Goal: Communication & Community: Answer question/provide support

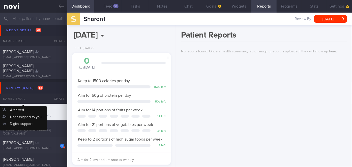
scroll to position [1307, 0]
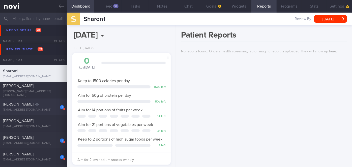
click at [35, 104] on div "[PERSON_NAME]" at bounding box center [33, 104] width 60 height 5
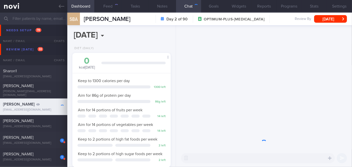
scroll to position [43, 86]
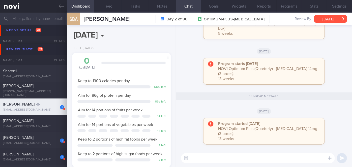
click at [333, 20] on button "[DATE]" at bounding box center [330, 19] width 33 height 8
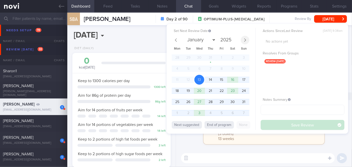
click at [245, 39] on icon at bounding box center [245, 40] width 4 height 4
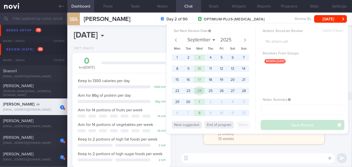
click at [199, 93] on span "24" at bounding box center [199, 91] width 10 height 10
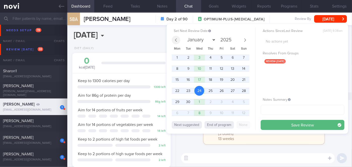
click at [177, 39] on icon at bounding box center [176, 40] width 4 height 4
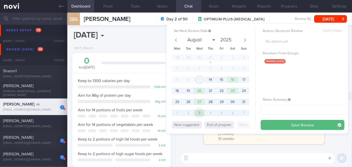
click at [203, 113] on span "3" at bounding box center [199, 113] width 10 height 10
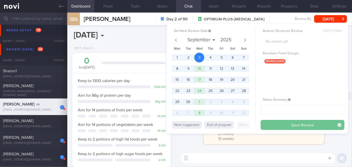
click at [286, 124] on button "Save Review" at bounding box center [303, 125] width 84 height 10
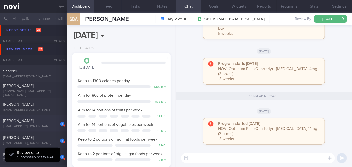
click at [55, 122] on div "1" at bounding box center [58, 123] width 11 height 8
select select "7"
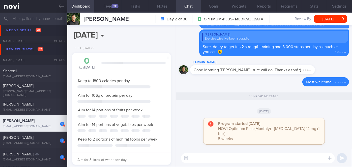
scroll to position [50, 86]
click at [331, 19] on button "[DATE]" at bounding box center [330, 19] width 33 height 8
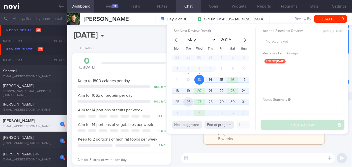
click at [192, 104] on span "26" at bounding box center [188, 102] width 10 height 10
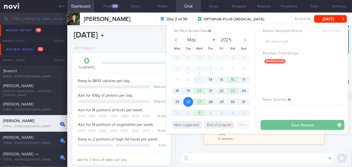
click at [299, 124] on button "Save Review" at bounding box center [303, 125] width 84 height 10
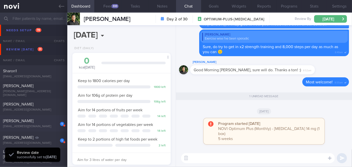
click at [34, 120] on span "[PERSON_NAME]" at bounding box center [18, 121] width 31 height 4
type input "nil"
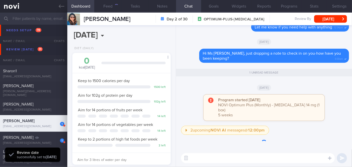
scroll to position [50, 86]
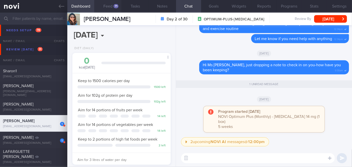
click at [117, 9] on button "Feed 71" at bounding box center [107, 6] width 27 height 13
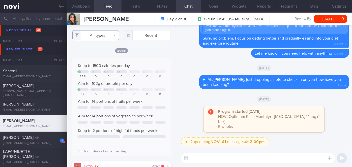
click at [88, 37] on button "All types" at bounding box center [95, 35] width 47 height 10
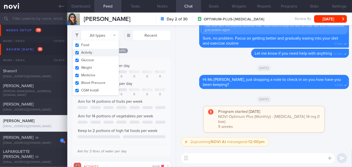
click at [83, 52] on button "Activity" at bounding box center [96, 53] width 46 height 8
checkbox input "false"
click at [147, 61] on div "Keep to 1500 calories per day Tu We Th Fr Sa Su 338 0 0 0 0 0 0 Aim for 102g of…" at bounding box center [121, 107] width 98 height 98
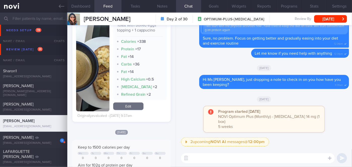
scroll to position [229, 0]
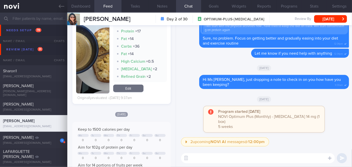
click at [214, 159] on textarea at bounding box center [258, 158] width 154 height 10
type textarea "Good breakfast choice, [DATE]!🙂"
click at [346, 159] on button "submit" at bounding box center [342, 158] width 10 height 10
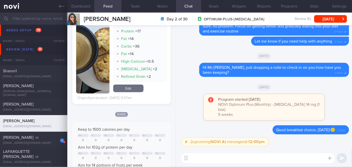
scroll to position [0, 0]
click at [331, 19] on button "[DATE]" at bounding box center [330, 19] width 33 height 8
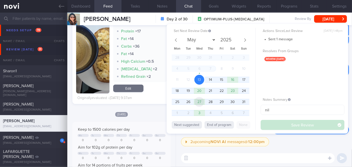
click at [200, 102] on span "27" at bounding box center [199, 102] width 10 height 10
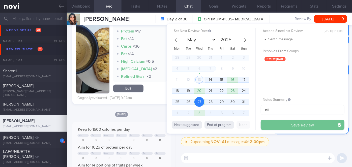
click at [280, 123] on button "Save Review" at bounding box center [303, 125] width 84 height 10
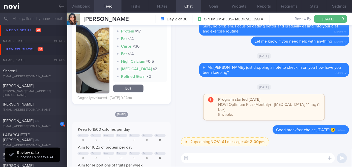
click at [82, 7] on button "Dashboard" at bounding box center [80, 6] width 27 height 13
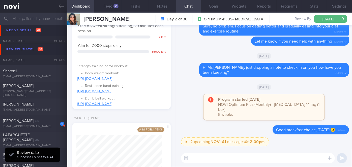
scroll to position [187, 0]
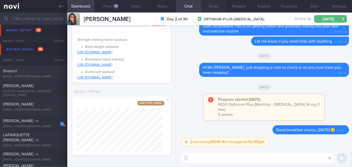
click at [212, 3] on button "Goals" at bounding box center [213, 6] width 25 height 13
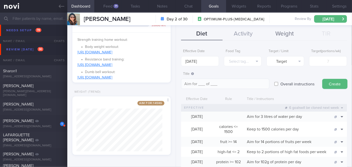
click at [276, 35] on button "Weight" at bounding box center [284, 34] width 41 height 13
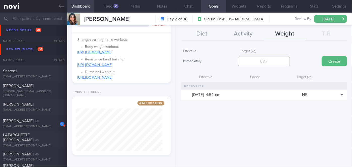
click at [263, 61] on input "number" at bounding box center [264, 61] width 52 height 10
type input "134.7"
click at [325, 62] on button "Create" at bounding box center [334, 61] width 25 height 10
click at [34, 120] on span "[PERSON_NAME]" at bounding box center [18, 121] width 31 height 4
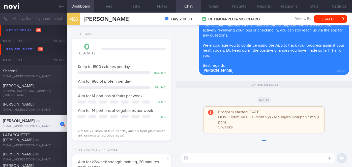
scroll to position [50, 86]
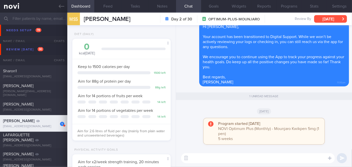
click at [323, 17] on button "[DATE]" at bounding box center [330, 19] width 33 height 8
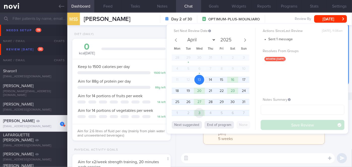
click at [201, 113] on span "3" at bounding box center [199, 113] width 10 height 10
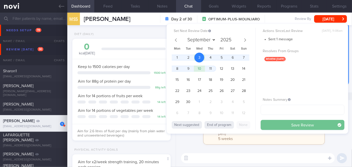
click at [281, 124] on button "Save Review" at bounding box center [303, 125] width 84 height 10
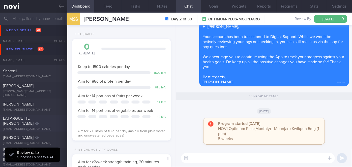
click at [48, 121] on div "LAFARGUETTE [PERSON_NAME]" at bounding box center [33, 121] width 60 height 10
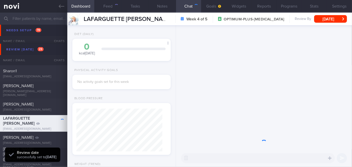
scroll to position [50, 86]
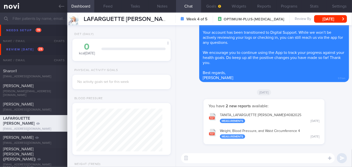
click at [268, 115] on button "TANITA_ LAFARGUETTE [PERSON_NAME] 04082025 Measurements [DATE]" at bounding box center [264, 118] width 116 height 16
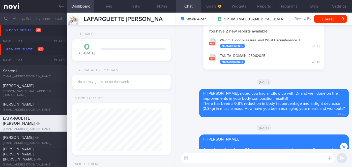
scroll to position [-275, 0]
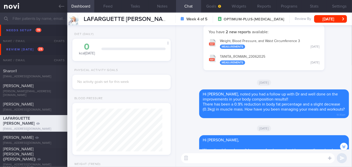
click at [259, 56] on button "TANITA_ ROMAIN_ 23062025 Measurements [DATE]" at bounding box center [264, 59] width 116 height 16
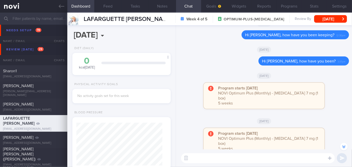
scroll to position [-298, 0]
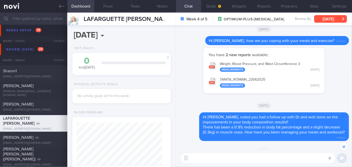
click at [335, 18] on button "[DATE]" at bounding box center [330, 19] width 33 height 8
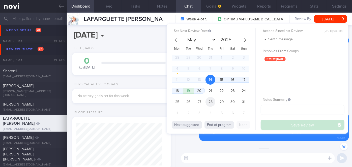
click at [213, 104] on span "28" at bounding box center [211, 102] width 10 height 10
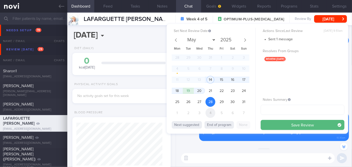
click at [213, 113] on span "4" at bounding box center [211, 113] width 10 height 10
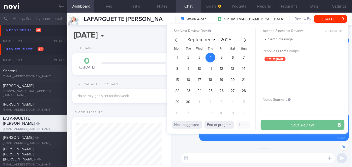
click at [291, 125] on button "Save Review" at bounding box center [303, 125] width 84 height 10
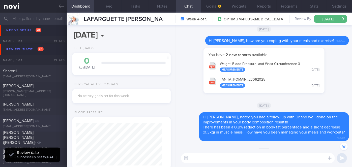
click at [40, 124] on div "[PERSON_NAME] [EMAIL_ADDRESS][DOMAIN_NAME]" at bounding box center [33, 124] width 67 height 10
select select "7"
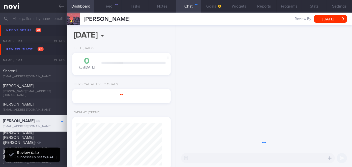
scroll to position [50, 86]
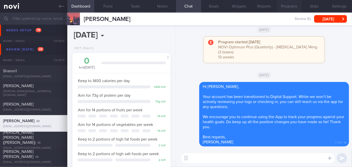
click at [295, 7] on button "Programs" at bounding box center [289, 6] width 25 height 13
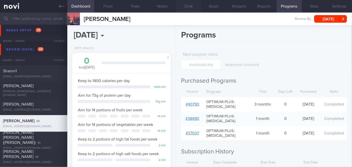
click at [190, 6] on button "Chat" at bounding box center [188, 6] width 25 height 13
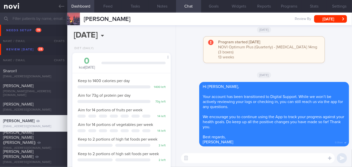
click at [200, 160] on textarea at bounding box center [258, 158] width 154 height 10
paste textarea "Hi [Patient's Name], We noticed your Optimum Plus programme has ended, and ther…"
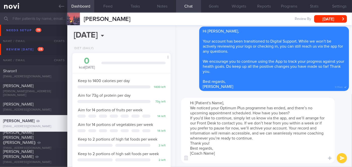
drag, startPoint x: 224, startPoint y: 101, endPoint x: 196, endPoint y: 102, distance: 27.7
click at [196, 102] on textarea "Hi [Patient's Name], We noticed your Optimum Plus programme has ended, and ther…" at bounding box center [258, 131] width 154 height 66
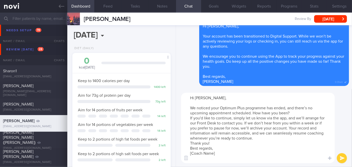
click at [299, 112] on textarea "Hi [PERSON_NAME], We noticed your Optimum Plus programme has ended, and there’s…" at bounding box center [258, 128] width 154 height 71
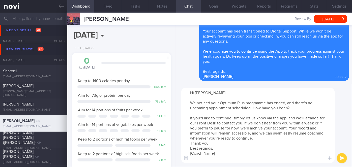
click at [258, 138] on textarea "Hi [PERSON_NAME], We noticed your Optimum Plus programme has ended, and there’s…" at bounding box center [258, 126] width 154 height 76
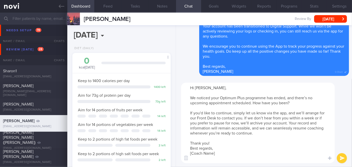
drag, startPoint x: 218, startPoint y: 153, endPoint x: 192, endPoint y: 154, distance: 26.7
click at [192, 154] on textarea "Hi [PERSON_NAME], We noticed your Optimum Plus programme has ended, and there’s…" at bounding box center [258, 123] width 154 height 81
type textarea "Hi [PERSON_NAME], We noticed your Optimum Plus programme has ended, and there’s…"
drag, startPoint x: 341, startPoint y: 159, endPoint x: 304, endPoint y: 111, distance: 60.2
click at [341, 159] on button "submit" at bounding box center [342, 158] width 10 height 10
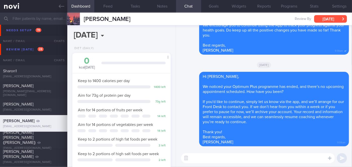
click at [324, 21] on button "[DATE]" at bounding box center [330, 19] width 33 height 8
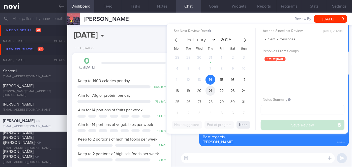
click at [211, 90] on span "21" at bounding box center [211, 91] width 10 height 10
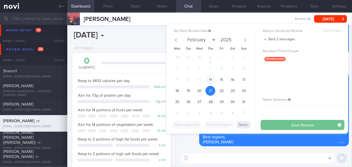
click at [290, 123] on button "Save Review" at bounding box center [303, 125] width 84 height 10
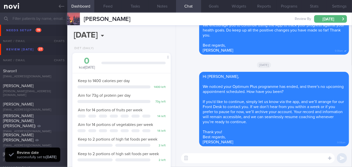
click at [32, 117] on span "[PERSON_NAME] [PERSON_NAME] ([PERSON_NAME])" at bounding box center [19, 121] width 33 height 14
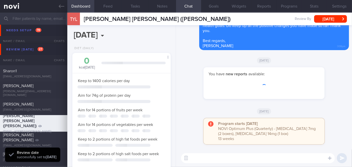
scroll to position [50, 86]
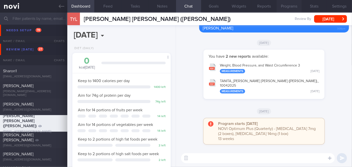
click at [284, 5] on button "Programs" at bounding box center [289, 6] width 25 height 13
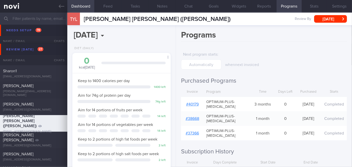
scroll to position [45, 0]
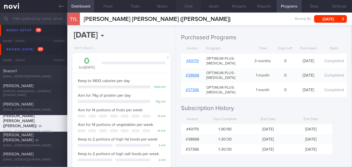
click at [188, 4] on button "Chat" at bounding box center [188, 6] width 25 height 13
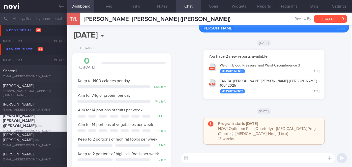
click at [329, 21] on button "[DATE]" at bounding box center [330, 19] width 33 height 8
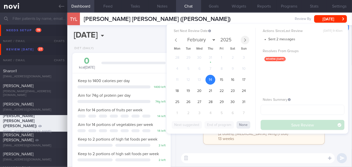
click at [246, 42] on span at bounding box center [245, 40] width 9 height 9
click at [210, 71] on span "11" at bounding box center [211, 69] width 10 height 10
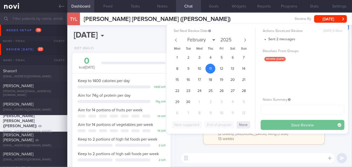
click at [279, 125] on button "Save Review" at bounding box center [303, 125] width 84 height 10
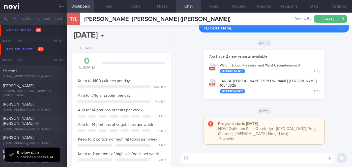
click at [25, 127] on div "[EMAIL_ADDRESS][DOMAIN_NAME]" at bounding box center [33, 129] width 61 height 4
select select "7"
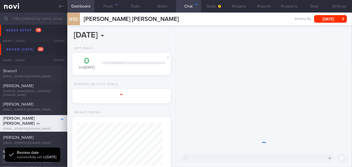
scroll to position [50, 86]
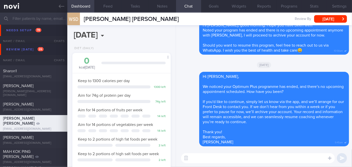
click at [199, 156] on textarea at bounding box center [258, 158] width 154 height 10
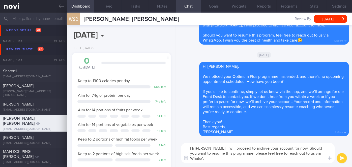
scroll to position [0, 0]
type textarea "Hi [PERSON_NAME], I will proceed to archive your account for now. Should you wa…"
click at [346, 158] on button "submit" at bounding box center [342, 158] width 10 height 10
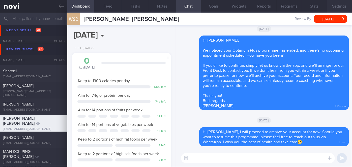
click at [338, 7] on button "Settings" at bounding box center [339, 6] width 25 height 13
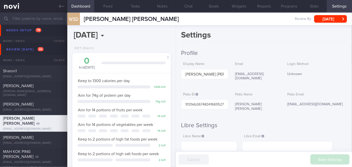
scroll to position [488, 0]
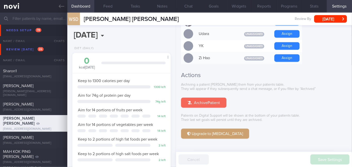
click at [219, 98] on button "Archive Patient" at bounding box center [203, 103] width 45 height 10
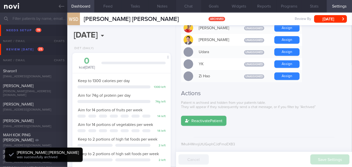
scroll to position [457, 0]
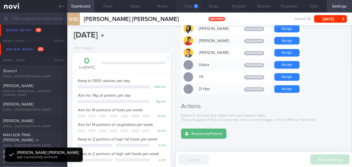
click at [192, 9] on button "Chat 1" at bounding box center [188, 6] width 25 height 13
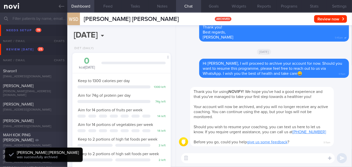
click at [34, 135] on span "MAH KOK PING [PERSON_NAME]" at bounding box center [18, 137] width 31 height 9
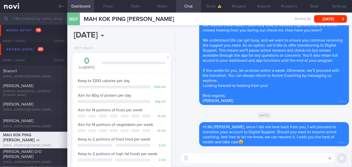
scroll to position [50, 86]
click at [289, 6] on button "Programs" at bounding box center [289, 6] width 25 height 13
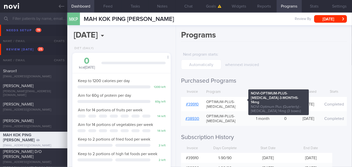
scroll to position [18, 0]
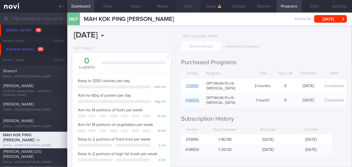
click at [182, 6] on button "Chat" at bounding box center [188, 6] width 25 height 13
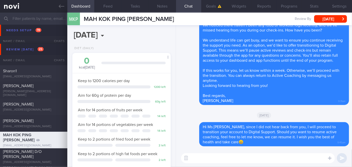
click at [211, 161] on textarea at bounding box center [258, 158] width 154 height 10
paste textarea "Hi [Patient's Name], We noticed your Optimum Plus programme has ended, and ther…"
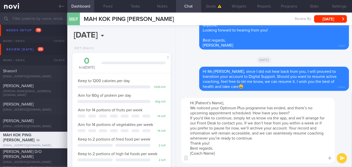
drag, startPoint x: 226, startPoint y: 102, endPoint x: 194, endPoint y: 102, distance: 31.8
click at [194, 102] on textarea "Hi [Patient's Name], We noticed your Optimum Plus programme has ended, and ther…" at bounding box center [258, 131] width 154 height 66
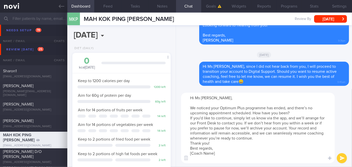
click at [294, 113] on textarea "Hi Ms [PERSON_NAME], We noticed your Optimum Plus programme has ended, and ther…" at bounding box center [258, 128] width 154 height 71
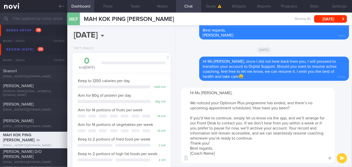
click at [266, 137] on textarea "Hi Ms [PERSON_NAME], We noticed your Optimum Plus programme has ended, and ther…" at bounding box center [258, 126] width 154 height 76
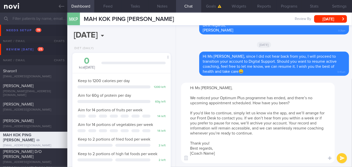
drag, startPoint x: 219, startPoint y: 154, endPoint x: 190, endPoint y: 154, distance: 29.5
click at [190, 154] on textarea "Hi Ms [PERSON_NAME], We noticed your Optimum Plus programme has ended, and ther…" at bounding box center [258, 123] width 154 height 81
type textarea "Hi Ms [PERSON_NAME], We noticed your Optimum Plus programme has ended, and ther…"
click at [340, 156] on button "submit" at bounding box center [342, 158] width 10 height 10
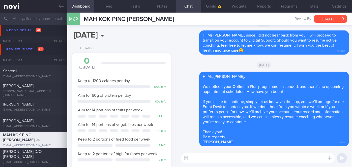
click at [331, 17] on button "[DATE]" at bounding box center [330, 19] width 33 height 8
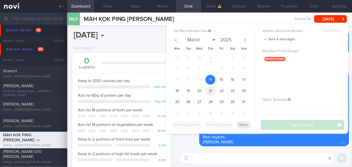
click at [208, 91] on span "21" at bounding box center [211, 91] width 10 height 10
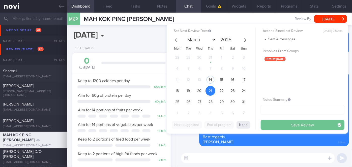
click at [278, 127] on button "Save Review" at bounding box center [303, 125] width 84 height 10
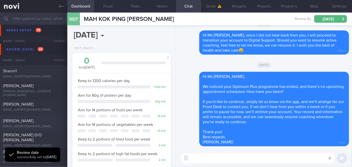
click at [45, 121] on div "[PERSON_NAME]" at bounding box center [33, 121] width 60 height 5
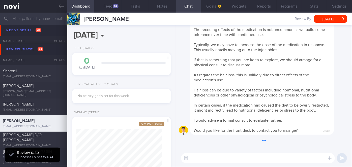
scroll to position [50, 86]
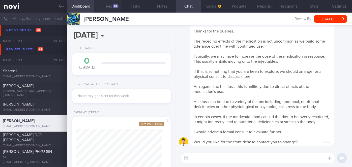
click at [115, 8] on div "64" at bounding box center [116, 6] width 6 height 4
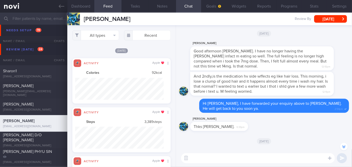
scroll to position [-184, 0]
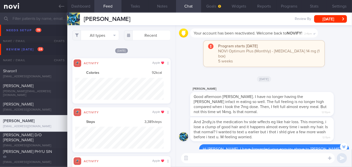
click at [288, 7] on button "Programs" at bounding box center [289, 6] width 25 height 13
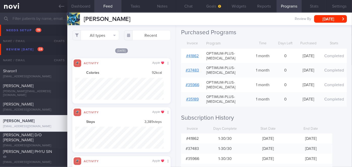
scroll to position [69, 0]
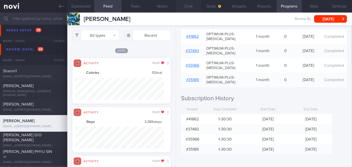
click at [186, 5] on button "Chat" at bounding box center [188, 6] width 25 height 13
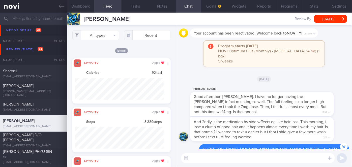
click at [213, 160] on textarea at bounding box center [258, 158] width 154 height 10
paste textarea "Hi [Patient's Name], We noticed your Optimum Plus programme has ended, and ther…"
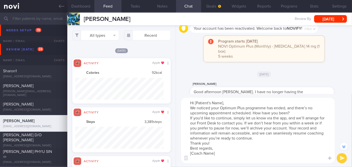
drag, startPoint x: 223, startPoint y: 102, endPoint x: 198, endPoint y: 102, distance: 25.5
click at [198, 102] on textarea "Hi [Patient's Name], We noticed your Optimum Plus programme has ended, and ther…" at bounding box center [258, 131] width 154 height 66
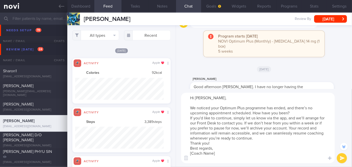
scroll to position [-244, 0]
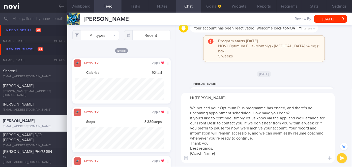
click at [298, 114] on textarea "Hi [PERSON_NAME], We noticed your Optimum Plus programme has ended, and there’s…" at bounding box center [258, 128] width 154 height 71
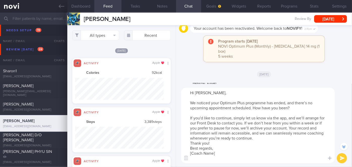
click at [265, 139] on textarea "Hi [PERSON_NAME], We noticed your Optimum Plus programme has ended, and there’s…" at bounding box center [258, 126] width 154 height 76
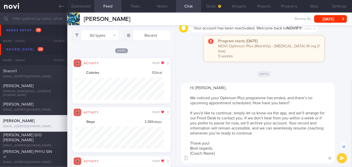
drag, startPoint x: 215, startPoint y: 154, endPoint x: 190, endPoint y: 155, distance: 24.5
click at [190, 155] on textarea "Hi [PERSON_NAME], We noticed your Optimum Plus programme has ended, and there’s…" at bounding box center [258, 123] width 154 height 81
type textarea "Hi [PERSON_NAME], We noticed your Optimum Plus programme has ended, and there’s…"
click at [341, 157] on button "submit" at bounding box center [342, 158] width 10 height 10
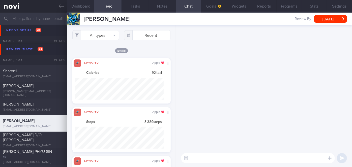
scroll to position [0, 0]
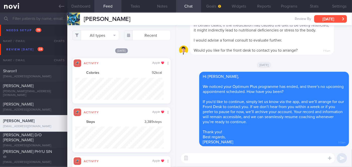
click at [332, 21] on button "[DATE]" at bounding box center [330, 19] width 33 height 8
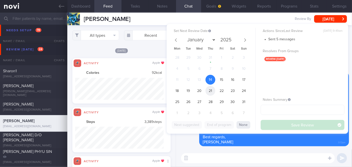
click at [207, 89] on span "21" at bounding box center [211, 91] width 10 height 10
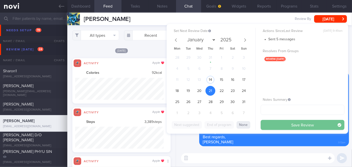
click at [299, 125] on button "Save Review" at bounding box center [303, 125] width 84 height 10
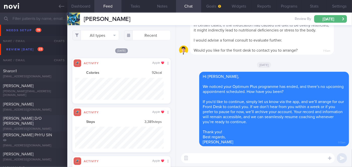
click at [49, 122] on div "[PERSON_NAME] D/O [PERSON_NAME]" at bounding box center [33, 121] width 60 height 10
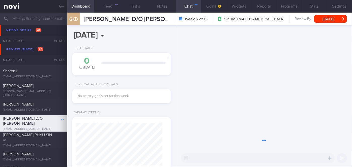
scroll to position [43, 86]
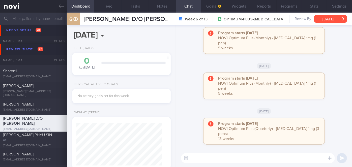
click at [324, 18] on button "[DATE]" at bounding box center [330, 19] width 33 height 8
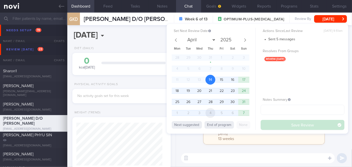
click at [208, 111] on span "4" at bounding box center [211, 113] width 10 height 10
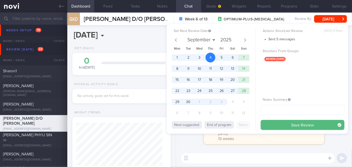
click at [285, 123] on button "Save Review" at bounding box center [303, 125] width 84 height 10
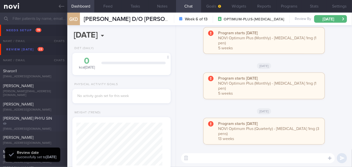
click at [28, 123] on div "[PERSON_NAME] PHYU SIN" at bounding box center [33, 121] width 60 height 10
select select "7"
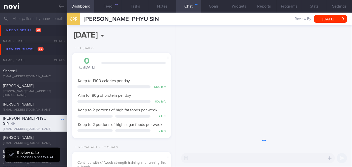
scroll to position [50, 86]
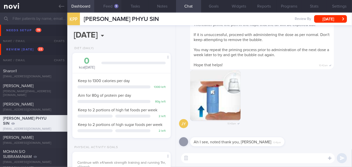
click at [114, 6] on div "9" at bounding box center [116, 6] width 4 height 4
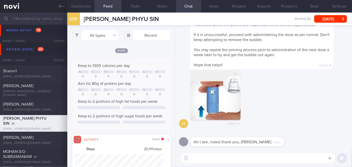
scroll to position [22, 88]
click at [296, 6] on button "Programs" at bounding box center [289, 6] width 25 height 13
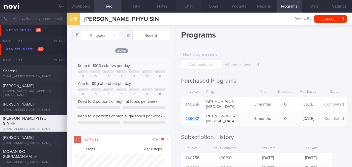
click at [189, 7] on button "Chat" at bounding box center [188, 6] width 25 height 13
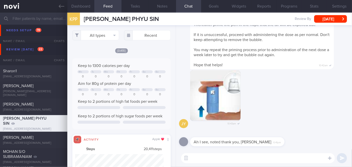
click at [202, 159] on textarea at bounding box center [258, 158] width 154 height 10
paste textarea "Hi [Patient's Name], We noticed your Optimum Plus programme has ended, and ther…"
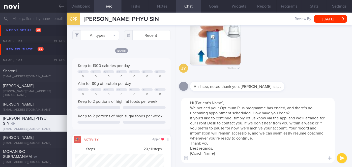
drag, startPoint x: 228, startPoint y: 101, endPoint x: 196, endPoint y: 103, distance: 31.6
click at [196, 103] on textarea "Hi [Patient's Name], We noticed your Optimum Plus programme has ended, and ther…" at bounding box center [258, 131] width 154 height 66
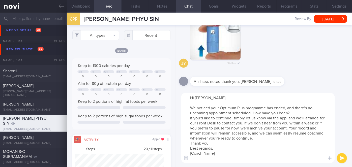
click at [291, 115] on textarea "Hi [PERSON_NAME], We noticed your Optimum Plus programme has ended, and there’s…" at bounding box center [258, 128] width 154 height 71
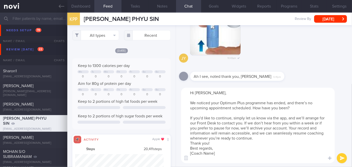
click at [269, 140] on textarea "Hi [PERSON_NAME], We noticed your Optimum Plus programme has ended, and there’s…" at bounding box center [258, 126] width 154 height 76
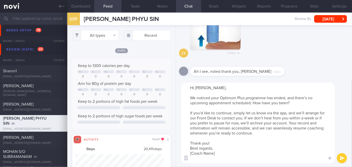
drag, startPoint x: 219, startPoint y: 155, endPoint x: 186, endPoint y: 155, distance: 33.5
click at [186, 155] on div "Chat Templates Admin CGM Weight Nutrition Physical Activity Infographics Articl…" at bounding box center [264, 123] width 176 height 88
type textarea "Hi [PERSON_NAME], We noticed your Optimum Plus programme has ended, and there’s…"
click at [344, 158] on button "submit" at bounding box center [342, 158] width 10 height 10
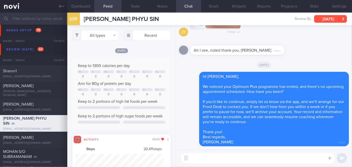
click at [337, 19] on button "[DATE]" at bounding box center [330, 19] width 33 height 8
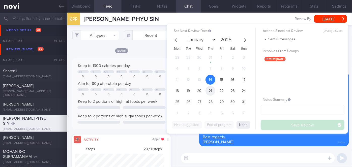
click at [211, 92] on span "21" at bounding box center [211, 91] width 10 height 10
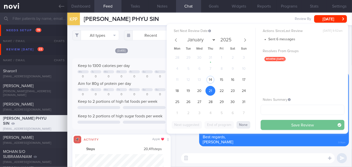
click at [287, 126] on button "Save Review" at bounding box center [303, 125] width 84 height 10
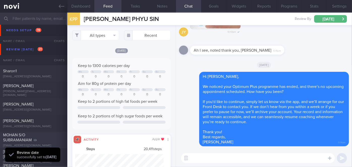
click at [39, 138] on div "MOHAN S/O SUBRAMANIAM" at bounding box center [33, 138] width 60 height 10
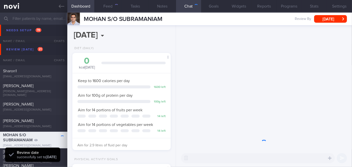
scroll to position [50, 86]
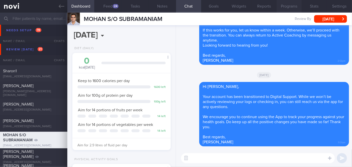
click at [280, 11] on button "Programs" at bounding box center [289, 6] width 25 height 13
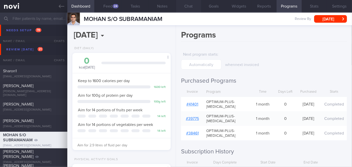
click at [189, 8] on button "Chat" at bounding box center [188, 6] width 25 height 13
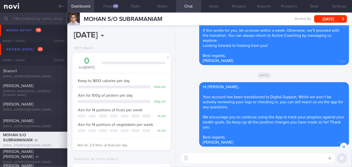
click at [211, 157] on textarea at bounding box center [258, 158] width 154 height 10
paste textarea "Hi [Patient's Name], We noticed your Optimum Plus programme has ended, and ther…"
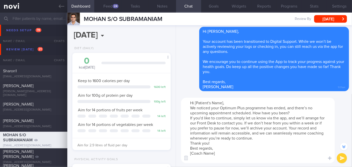
scroll to position [-56, 0]
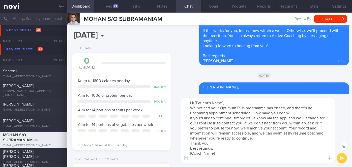
drag, startPoint x: 226, startPoint y: 102, endPoint x: 198, endPoint y: 103, distance: 28.5
click at [198, 103] on textarea "Hi [Patient's Name], We noticed your Optimum Plus programme has ended, and ther…" at bounding box center [258, 131] width 154 height 66
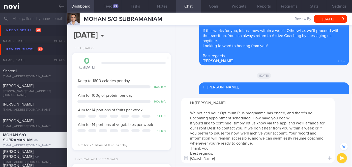
scroll to position [-61, 0]
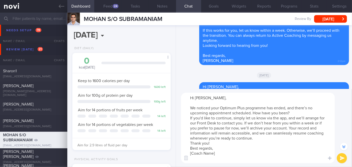
click at [292, 113] on textarea "Hi [PERSON_NAME], We noticed your Optimum Plus programme has ended, and there’s…" at bounding box center [258, 128] width 154 height 71
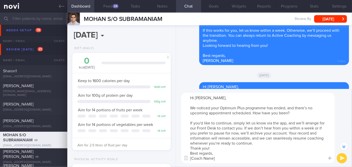
scroll to position [-66, 0]
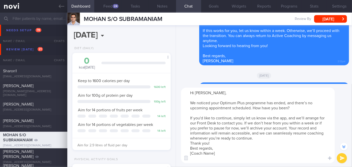
click at [263, 138] on textarea "Hi [PERSON_NAME], We noticed your Optimum Plus programme has ended, and there’s…" at bounding box center [258, 126] width 154 height 76
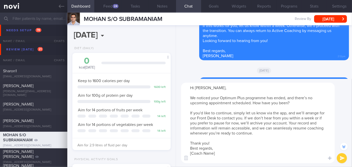
scroll to position [-71, 0]
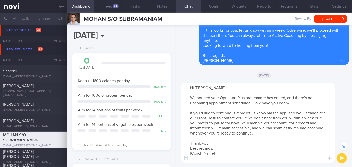
drag, startPoint x: 214, startPoint y: 154, endPoint x: 191, endPoint y: 154, distance: 22.4
click at [191, 154] on textarea "Hi [PERSON_NAME], We noticed your Optimum Plus programme has ended, and there’s…" at bounding box center [258, 123] width 154 height 81
type textarea "Hi [PERSON_NAME], We noticed your Optimum Plus programme has ended, and there’s…"
click at [344, 157] on button "submit" at bounding box center [342, 158] width 10 height 10
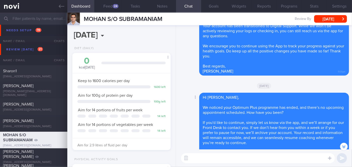
scroll to position [0, 0]
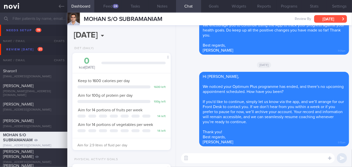
click at [331, 21] on button "[DATE]" at bounding box center [330, 19] width 33 height 8
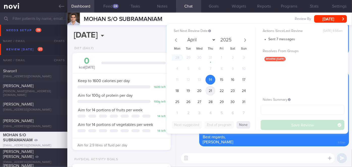
click at [211, 90] on span "21" at bounding box center [211, 91] width 10 height 10
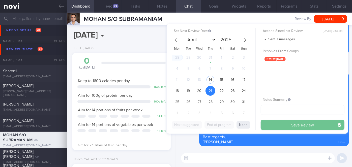
click at [278, 124] on button "Save Review" at bounding box center [303, 125] width 84 height 10
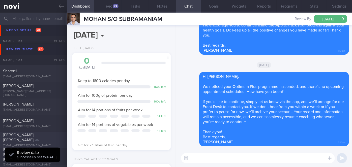
click at [40, 137] on div "[PERSON_NAME] [PERSON_NAME]" at bounding box center [33, 138] width 60 height 10
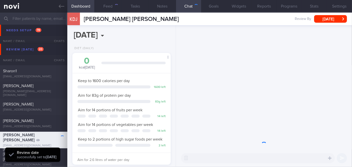
scroll to position [50, 86]
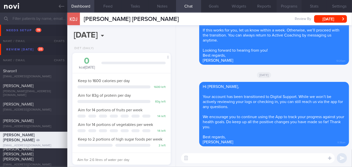
click at [283, 6] on button "Programs" at bounding box center [289, 6] width 25 height 13
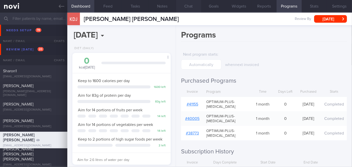
click at [187, 8] on button "Chat" at bounding box center [188, 6] width 25 height 13
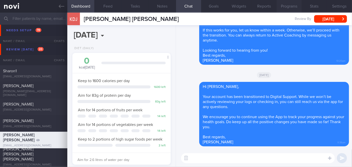
click at [282, 8] on button "Programs" at bounding box center [289, 6] width 25 height 13
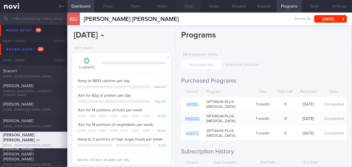
click at [189, 5] on button "Chat" at bounding box center [188, 6] width 25 height 13
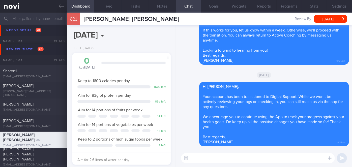
click at [210, 158] on textarea at bounding box center [258, 158] width 154 height 10
paste textarea "Hi [Patient's Name], We noticed your Optimum Plus programme has ended, and ther…"
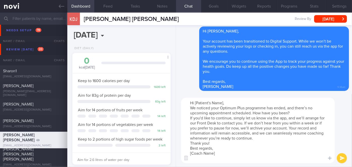
drag, startPoint x: 223, startPoint y: 103, endPoint x: 196, endPoint y: 103, distance: 26.7
click at [196, 103] on textarea "Hi [Patient's Name], We noticed your Optimum Plus programme has ended, and ther…" at bounding box center [258, 131] width 154 height 66
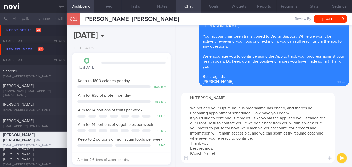
click at [290, 114] on textarea "Hi [PERSON_NAME], We noticed your Optimum Plus programme has ended, and there’s…" at bounding box center [258, 128] width 154 height 71
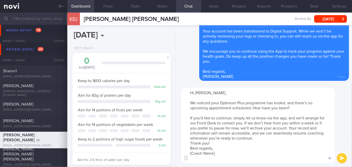
click at [271, 138] on textarea "Hi [PERSON_NAME], We noticed your Optimum Plus programme has ended, and there’s…" at bounding box center [258, 126] width 154 height 76
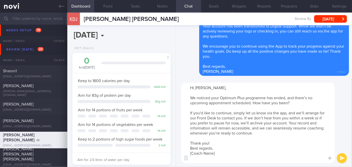
drag, startPoint x: 220, startPoint y: 152, endPoint x: 193, endPoint y: 153, distance: 27.5
click at [193, 153] on textarea "Hi [PERSON_NAME], We noticed your Optimum Plus programme has ended, and there’s…" at bounding box center [258, 123] width 154 height 81
type textarea "Hi [PERSON_NAME], We noticed your Optimum Plus programme has ended, and there’s…"
click at [344, 159] on button "submit" at bounding box center [342, 158] width 10 height 10
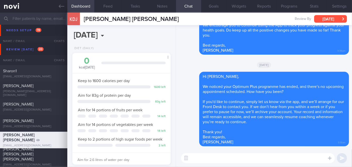
click at [324, 17] on button "[DATE]" at bounding box center [330, 19] width 33 height 8
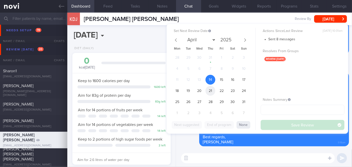
click at [210, 89] on span "21" at bounding box center [211, 91] width 10 height 10
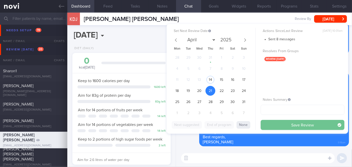
click at [277, 122] on button "Save Review" at bounding box center [303, 125] width 84 height 10
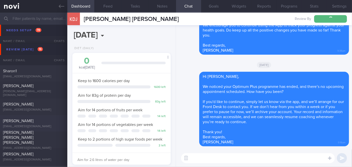
click at [27, 119] on span "[PERSON_NAME]" at bounding box center [18, 121] width 31 height 4
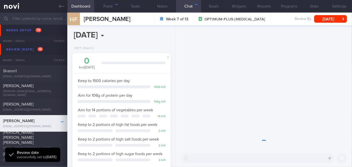
scroll to position [50, 86]
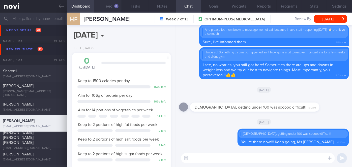
click at [116, 6] on div "8" at bounding box center [116, 6] width 4 height 4
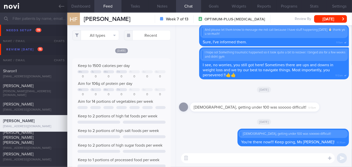
scroll to position [22, 88]
click at [338, 17] on button "[DATE]" at bounding box center [330, 19] width 33 height 8
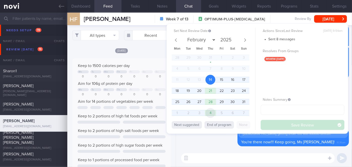
click at [212, 109] on span "4" at bounding box center [211, 113] width 10 height 10
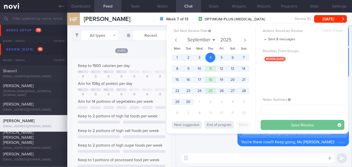
click at [285, 121] on button "Save Review" at bounding box center [303, 125] width 84 height 10
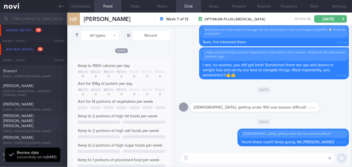
click at [41, 118] on div "[PERSON_NAME] [PERSON_NAME] [PERSON_NAME] [EMAIL_ADDRESS][DOMAIN_NAME] [DATE] […" at bounding box center [176, 123] width 352 height 17
select select "7"
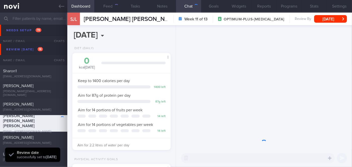
scroll to position [50, 86]
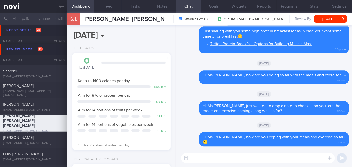
click at [235, 154] on textarea at bounding box center [258, 158] width 154 height 10
type textarea "H"
type textarea "Hi Ms [PERSON_NAME], just dropping a note to check in with you- how have you be…"
click at [340, 157] on button "submit" at bounding box center [342, 158] width 10 height 10
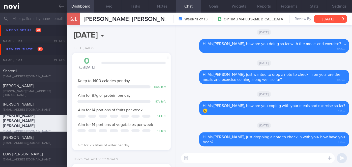
click at [340, 18] on button "[DATE]" at bounding box center [330, 19] width 33 height 8
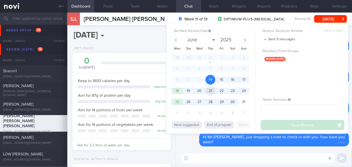
click at [211, 92] on span "21" at bounding box center [211, 91] width 10 height 10
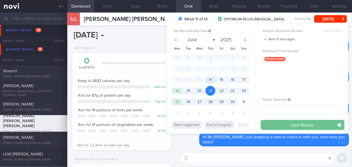
click at [286, 124] on button "Save Review" at bounding box center [303, 125] width 84 height 10
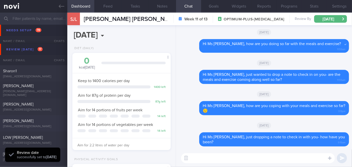
click at [50, 122] on div "[PERSON_NAME]" at bounding box center [33, 121] width 60 height 5
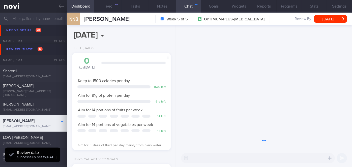
scroll to position [50, 86]
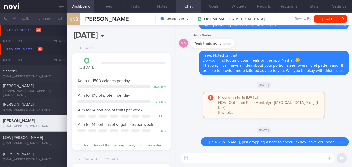
click at [227, 161] on textarea at bounding box center [258, 158] width 154 height 10
type textarea "Hi [PERSON_NAME], how have you been managing with the diet and exercise?"
click at [340, 156] on button "submit" at bounding box center [342, 158] width 10 height 10
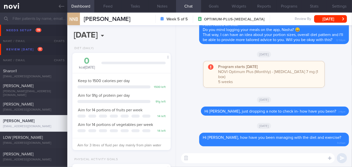
scroll to position [122, 0]
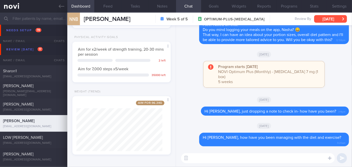
click at [342, 19] on button "[DATE]" at bounding box center [330, 19] width 33 height 8
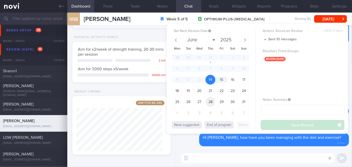
click at [211, 103] on span "28" at bounding box center [211, 102] width 10 height 10
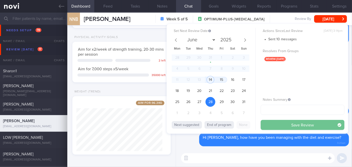
click at [293, 126] on button "Save Review" at bounding box center [303, 125] width 84 height 10
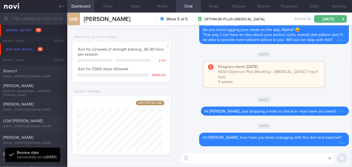
click at [30, 124] on div "LOW [PERSON_NAME] [EMAIL_ADDRESS][DOMAIN_NAME]" at bounding box center [33, 124] width 67 height 10
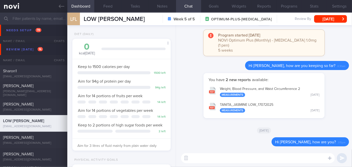
click at [244, 156] on textarea at bounding box center [258, 158] width 154 height 10
paste textarea "Hi [Patient's Name], We noticed there haven’t been any food or workout logs rec…"
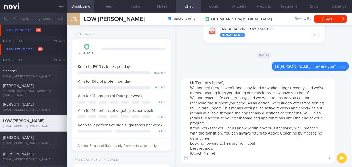
drag, startPoint x: 224, startPoint y: 82, endPoint x: 193, endPoint y: 81, distance: 31.5
click at [193, 81] on textarea "Hi [Patient's Name], We noticed there haven’t been any food or workout logs rec…" at bounding box center [258, 121] width 154 height 86
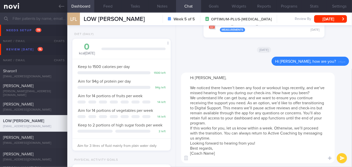
click at [313, 91] on textarea "Hi [PERSON_NAME], We noticed there haven’t been any food or workout logs recent…" at bounding box center [258, 118] width 154 height 91
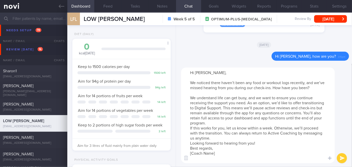
click at [254, 121] on textarea "Hi [PERSON_NAME], We noticed there haven’t been any food or workout logs recent…" at bounding box center [258, 116] width 154 height 96
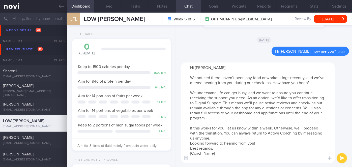
drag, startPoint x: 222, startPoint y: 153, endPoint x: 193, endPoint y: 153, distance: 29.5
click at [193, 153] on textarea "Hi [PERSON_NAME], We noticed there haven’t been any food or workout logs recent…" at bounding box center [258, 113] width 154 height 101
click at [234, 138] on textarea "Hi [PERSON_NAME], We noticed there haven’t been any food or workout logs recent…" at bounding box center [258, 113] width 154 height 101
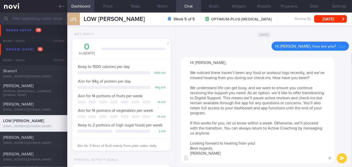
type textarea "Hi [PERSON_NAME], We noticed there haven’t been any food or workout logs recent…"
click at [341, 159] on button "submit" at bounding box center [342, 158] width 10 height 10
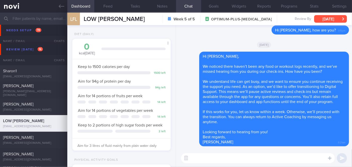
click at [327, 20] on button "[DATE]" at bounding box center [330, 19] width 33 height 8
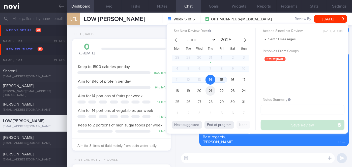
click at [212, 91] on span "21" at bounding box center [211, 91] width 10 height 10
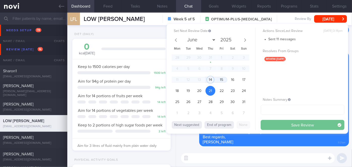
click at [280, 123] on button "Save Review" at bounding box center [303, 125] width 84 height 10
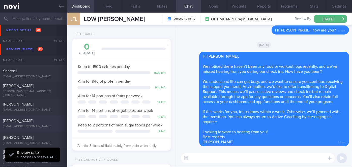
click at [25, 126] on div "[EMAIL_ADDRESS][DOMAIN_NAME]" at bounding box center [33, 127] width 61 height 4
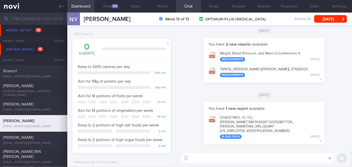
click at [250, 130] on button "QT603~NEO_ YI_ YU_ [PERSON_NAME]~S8470450D~20250807~DR_ [PERSON_NAME] XIN_ QUAN…" at bounding box center [264, 126] width 116 height 29
click at [265, 77] on button "TANITA_ [PERSON_NAME] ([PERSON_NAME])_ 07082025 Measurements [DATE]" at bounding box center [264, 72] width 116 height 16
click at [202, 161] on textarea at bounding box center [258, 158] width 154 height 10
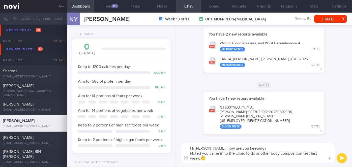
click at [231, 159] on textarea "Hi [PERSON_NAME], how are you keeping? Noted you came in to the clinic to do an…" at bounding box center [258, 153] width 154 height 20
click at [113, 10] on button "Feed 165" at bounding box center [107, 6] width 27 height 13
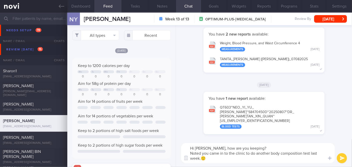
scroll to position [22, 88]
click at [218, 157] on textarea "Hi [PERSON_NAME], how are you keeping? Noted you came in to the clinic to do an…" at bounding box center [258, 153] width 154 height 20
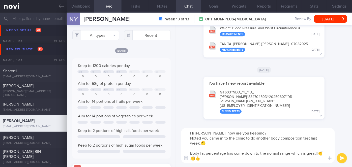
scroll to position [0, 0]
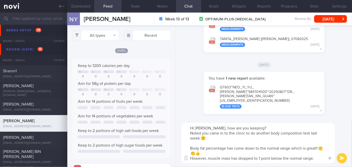
click at [316, 160] on textarea "Hi [PERSON_NAME], how are you keeping? Noted you came in to the clinic to do an…" at bounding box center [258, 143] width 154 height 40
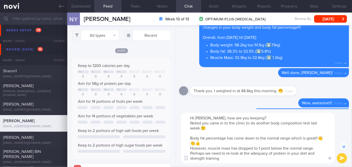
scroll to position [-298, 0]
click at [317, 155] on textarea "Hi [PERSON_NAME], how are you keeping? Noted you came in to the clinic to do an…" at bounding box center [258, 138] width 154 height 50
click at [267, 162] on textarea "Hi [PERSON_NAME], how are you keeping? Noted you came in to the clinic to do an…" at bounding box center [258, 138] width 154 height 50
type textarea "Hi [PERSON_NAME], how are you keeping? Noted you came in to the clinic to do an…"
click at [344, 156] on button "submit" at bounding box center [342, 158] width 10 height 10
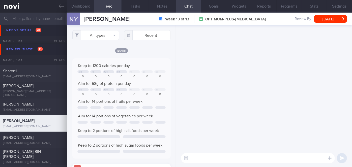
scroll to position [0, 0]
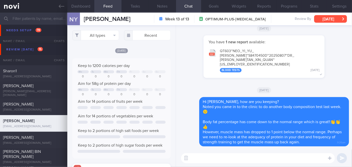
click at [330, 17] on button "[DATE]" at bounding box center [330, 19] width 33 height 8
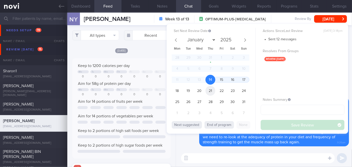
click at [214, 90] on span "21" at bounding box center [211, 91] width 10 height 10
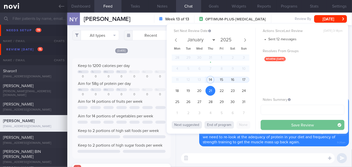
click at [289, 126] on button "Save Review" at bounding box center [303, 125] width 84 height 10
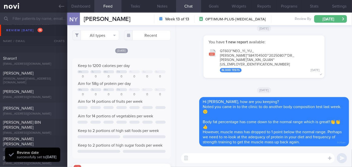
scroll to position [1330, 0]
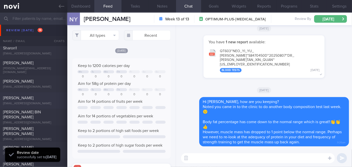
click at [45, 100] on div "[PERSON_NAME]" at bounding box center [33, 98] width 60 height 5
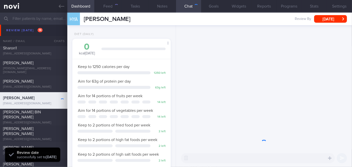
scroll to position [50, 86]
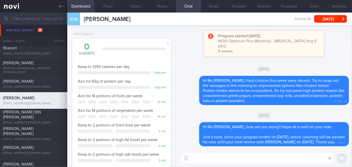
click at [201, 157] on textarea at bounding box center [258, 158] width 154 height 10
paste textarea "Hi [Patient's Name], We noticed there haven’t been any food or workout logs rec…"
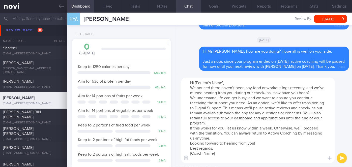
scroll to position [0, 0]
drag, startPoint x: 223, startPoint y: 81, endPoint x: 196, endPoint y: 80, distance: 27.0
click at [196, 80] on textarea "Hi [Patient's Name], We noticed there haven’t been any food or workout logs rec…" at bounding box center [258, 121] width 154 height 86
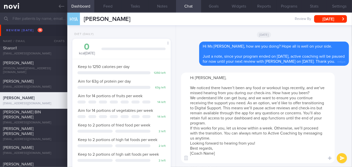
click at [317, 93] on textarea "Hi [PERSON_NAME], We noticed there haven’t been any food or workout logs recent…" at bounding box center [258, 118] width 154 height 91
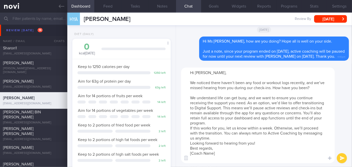
click at [243, 122] on textarea "Hi [PERSON_NAME], We noticed there haven’t been any food or workout logs recent…" at bounding box center [258, 116] width 154 height 96
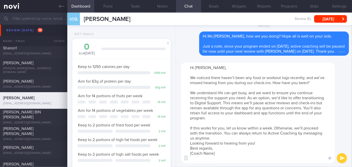
click at [260, 142] on textarea "Hi [PERSON_NAME], We noticed there haven’t been any food or workout logs recent…" at bounding box center [258, 113] width 154 height 101
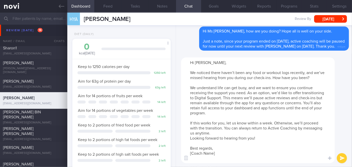
drag, startPoint x: 235, startPoint y: 153, endPoint x: 191, endPoint y: 154, distance: 43.1
click at [191, 154] on textarea "Hi [PERSON_NAME], We noticed there haven’t been any food or workout logs recent…" at bounding box center [258, 111] width 154 height 106
type textarea "Hi [PERSON_NAME], We noticed there haven’t been any food or workout logs recent…"
drag, startPoint x: 206, startPoint y: 153, endPoint x: 181, endPoint y: 56, distance: 100.6
click at [181, 56] on div "Hi [PERSON_NAME], We noticed there haven’t been any food or workout logs recent…" at bounding box center [264, 110] width 176 height 113
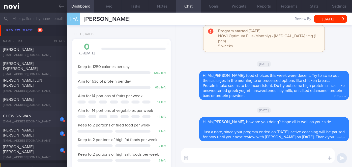
scroll to position [1467, 0]
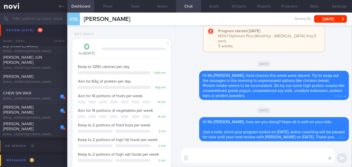
click at [49, 96] on div "1 CHEW SIN WAN [EMAIL_ADDRESS][DOMAIN_NAME]" at bounding box center [33, 96] width 67 height 10
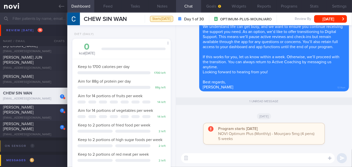
click at [51, 112] on div "[PERSON_NAME] [PERSON_NAME]" at bounding box center [33, 110] width 60 height 10
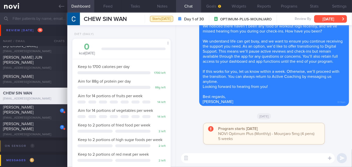
click at [322, 17] on button "[DATE]" at bounding box center [330, 19] width 33 height 8
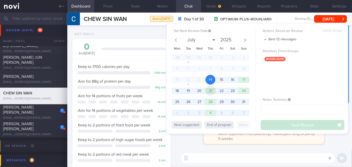
click at [210, 88] on span "21" at bounding box center [211, 91] width 10 height 10
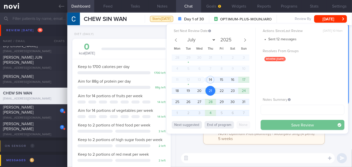
click at [265, 122] on button "Save Review" at bounding box center [303, 125] width 84 height 10
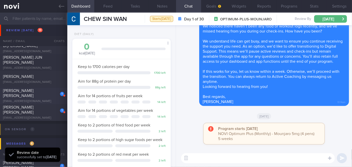
scroll to position [44, 88]
click at [45, 100] on div "[EMAIL_ADDRESS][DOMAIN_NAME]" at bounding box center [33, 102] width 61 height 4
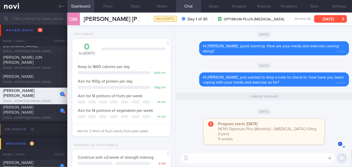
click at [334, 19] on button "[DATE]" at bounding box center [330, 19] width 33 height 8
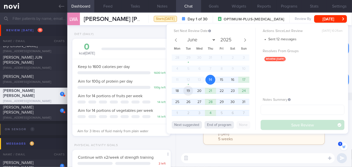
click at [191, 91] on span "19" at bounding box center [188, 91] width 10 height 10
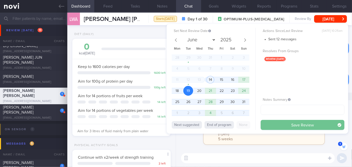
click at [293, 124] on button "Save Review" at bounding box center [303, 125] width 84 height 10
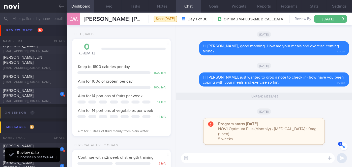
click at [48, 91] on div "[PERSON_NAME] [PERSON_NAME]" at bounding box center [33, 94] width 60 height 10
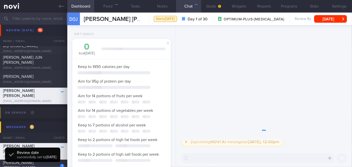
scroll to position [50, 86]
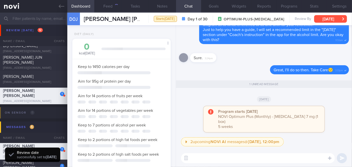
click at [325, 18] on button "[DATE]" at bounding box center [330, 19] width 33 height 8
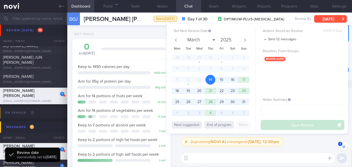
scroll to position [-69, 0]
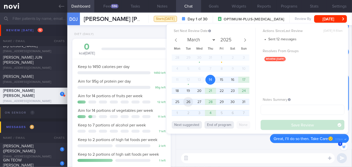
click at [191, 104] on span "26" at bounding box center [188, 102] width 10 height 10
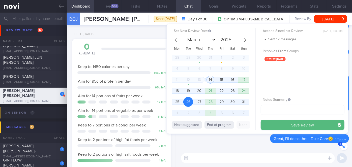
drag, startPoint x: 279, startPoint y: 124, endPoint x: 228, endPoint y: 113, distance: 52.8
click at [279, 124] on button "Save Review" at bounding box center [303, 125] width 84 height 10
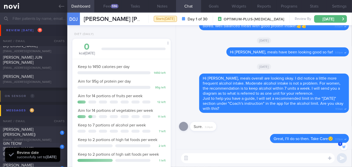
click at [57, 147] on div "1" at bounding box center [58, 145] width 11 height 8
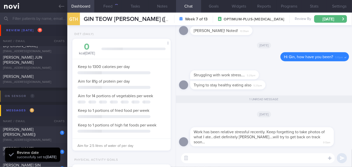
click at [213, 152] on div "​ ​" at bounding box center [264, 159] width 176 height 18
click at [210, 158] on textarea at bounding box center [258, 158] width 154 height 10
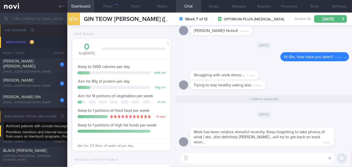
scroll to position [50, 86]
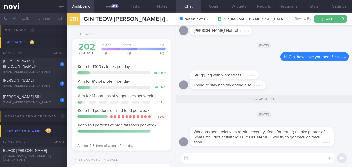
click at [204, 158] on textarea at bounding box center [258, 158] width 154 height 10
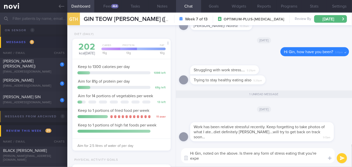
scroll to position [0, 0]
type textarea "Hi Gin, noted on the above. Is there any form of stress eating that you're expe…"
click at [340, 157] on button "submit" at bounding box center [342, 158] width 10 height 10
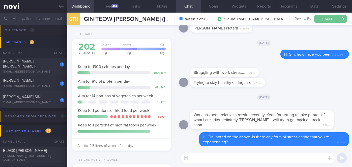
click at [325, 21] on button "[DATE]" at bounding box center [330, 19] width 33 height 8
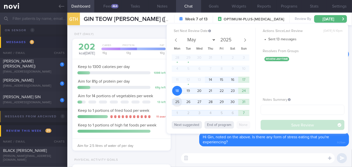
click at [180, 103] on span "25" at bounding box center [177, 102] width 10 height 10
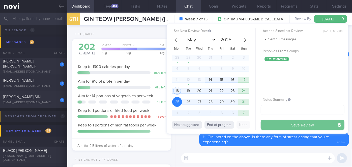
click at [319, 125] on button "Save Review" at bounding box center [303, 125] width 84 height 10
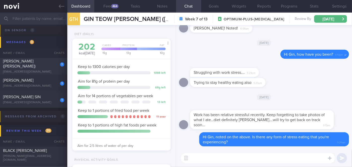
click at [46, 66] on div "[PERSON_NAME] ([PERSON_NAME])" at bounding box center [33, 64] width 60 height 10
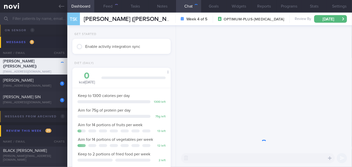
scroll to position [50, 86]
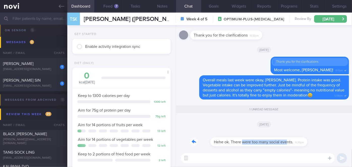
drag, startPoint x: 223, startPoint y: 146, endPoint x: 266, endPoint y: 146, distance: 43.4
click at [266, 146] on div "Hehe ok. There were too many social events. 6:29pm" at bounding box center [246, 138] width 112 height 15
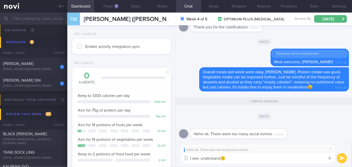
type textarea "I see, understand🙂"
click at [342, 156] on button "submit" at bounding box center [342, 158] width 10 height 10
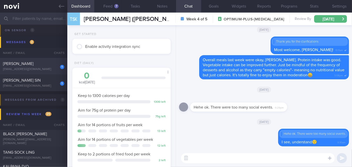
click at [47, 68] on div "[EMAIL_ADDRESS][DOMAIN_NAME]" at bounding box center [33, 70] width 61 height 4
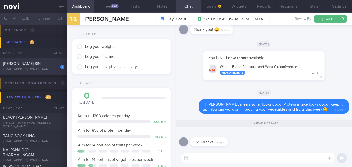
scroll to position [44, 88]
click at [205, 159] on textarea at bounding box center [258, 158] width 154 height 10
type textarea "👍👍"
click at [342, 156] on button "submit" at bounding box center [342, 158] width 10 height 10
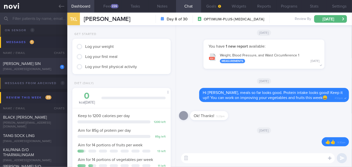
click at [50, 62] on div "[PERSON_NAME] SIN" at bounding box center [33, 63] width 60 height 5
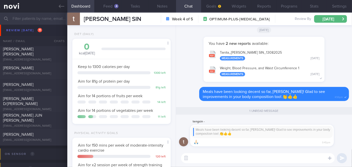
scroll to position [1399, 0]
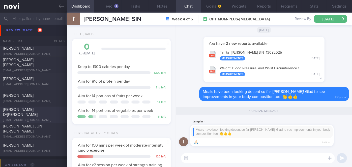
click at [21, 114] on span "[PERSON_NAME] D/[PERSON_NAME]" at bounding box center [20, 112] width 35 height 9
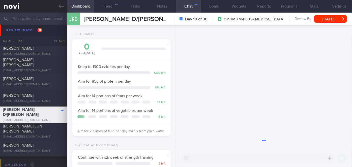
scroll to position [50, 86]
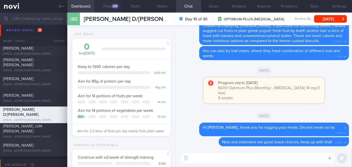
click at [114, 6] on div "241" at bounding box center [115, 6] width 7 height 4
select select "7"
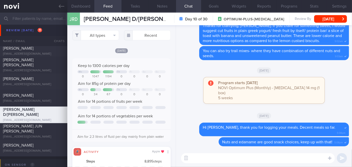
scroll to position [22, 88]
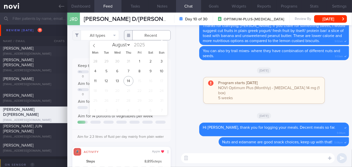
click at [143, 36] on input "text" at bounding box center [147, 35] width 47 height 10
click at [132, 72] on span "7" at bounding box center [129, 71] width 10 height 10
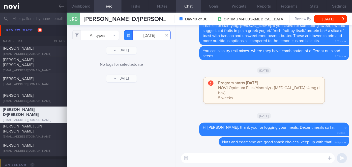
click at [153, 33] on input "[DATE]" at bounding box center [147, 35] width 47 height 10
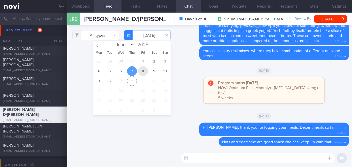
click at [141, 72] on span "8" at bounding box center [143, 71] width 10 height 10
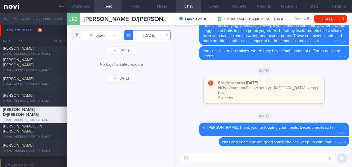
click at [149, 34] on input "[DATE]" at bounding box center [147, 35] width 47 height 10
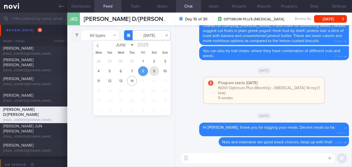
click at [152, 70] on span "9" at bounding box center [154, 71] width 10 height 10
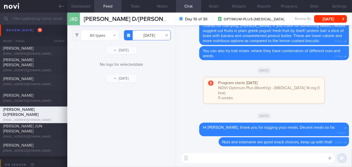
click at [149, 33] on input "[DATE]" at bounding box center [147, 35] width 47 height 10
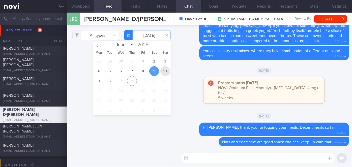
click at [163, 72] on span "10" at bounding box center [165, 71] width 10 height 10
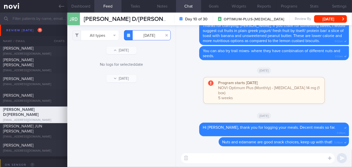
click at [139, 31] on input "[DATE]" at bounding box center [147, 35] width 47 height 10
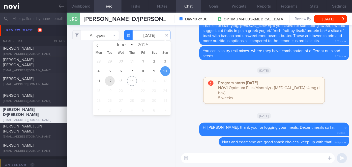
click at [111, 79] on span "12" at bounding box center [110, 81] width 10 height 10
type input "[DATE]"
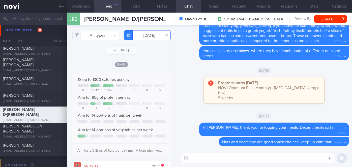
scroll to position [22, 88]
click at [99, 38] on button "All types" at bounding box center [95, 35] width 47 height 10
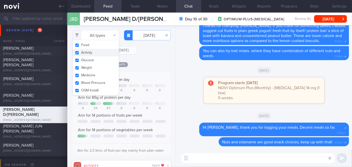
click at [82, 52] on button "Activity" at bounding box center [96, 53] width 46 height 8
checkbox input "false"
click at [139, 67] on div "[DATE] Keep to 1300 calories per day Mo Th Fr Sa Su 0 1047 1194 0 0 0 0 Aim for…" at bounding box center [121, 169] width 98 height 215
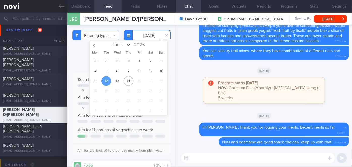
click at [148, 32] on input "[DATE]" at bounding box center [147, 35] width 47 height 10
click at [118, 81] on span "13" at bounding box center [117, 81] width 10 height 10
type input "[DATE]"
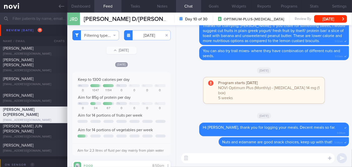
drag, startPoint x: 47, startPoint y: 151, endPoint x: 209, endPoint y: 33, distance: 199.9
click at [47, 150] on div "[EMAIL_ADDRESS][DOMAIN_NAME]" at bounding box center [33, 152] width 61 height 4
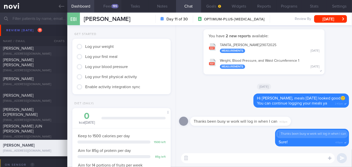
click at [114, 10] on button "Feed 195" at bounding box center [107, 6] width 27 height 13
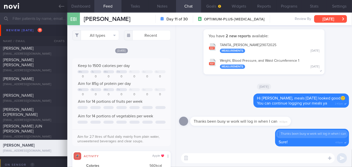
click at [325, 21] on button "[DATE]" at bounding box center [330, 19] width 33 height 8
click at [225, 148] on div "Delete Thanks been busy w work will log in when I can Sure! 4:19pm" at bounding box center [264, 139] width 170 height 21
click at [220, 160] on textarea at bounding box center [258, 158] width 154 height 10
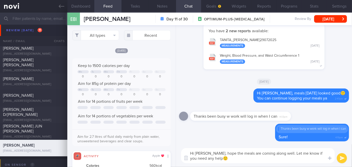
type textarea "Hi [PERSON_NAME], hope the meals are coming along well. Let me know if you need…"
click at [343, 160] on button "submit" at bounding box center [342, 158] width 10 height 10
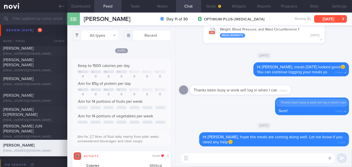
click at [328, 20] on button "[DATE]" at bounding box center [330, 19] width 33 height 8
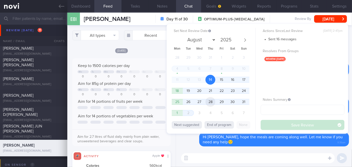
click at [209, 102] on span "28" at bounding box center [211, 102] width 10 height 10
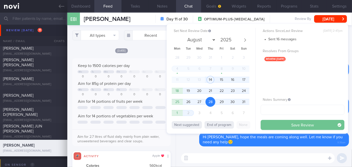
click at [297, 127] on button "Save Review" at bounding box center [303, 125] width 84 height 10
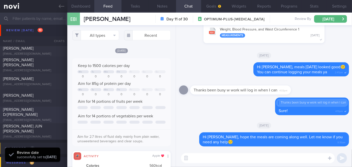
scroll to position [44, 88]
click at [46, 120] on div "[EMAIL_ADDRESS][DOMAIN_NAME]" at bounding box center [33, 121] width 61 height 4
checkbox input "false"
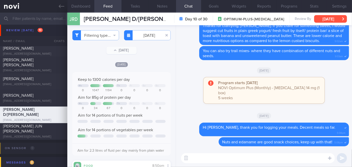
click at [323, 19] on button "[DATE]" at bounding box center [330, 19] width 33 height 8
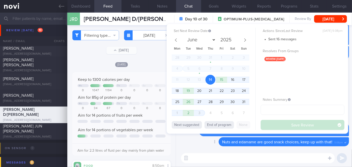
click at [198, 140] on div "Delete Nuts and edamame are good snack choices, keep up with that! 5:08pm" at bounding box center [273, 141] width 151 height 9
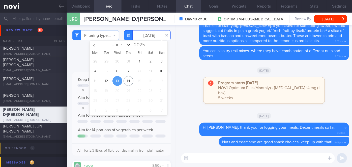
click at [141, 38] on input "[DATE]" at bounding box center [147, 35] width 47 height 10
click at [107, 80] on span "12" at bounding box center [106, 81] width 10 height 10
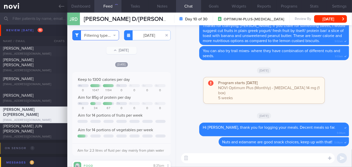
click at [98, 35] on button "Filtering type..." at bounding box center [95, 35] width 47 height 10
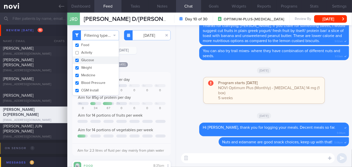
click at [139, 58] on div "Filtering type... Food Activity Glucose Weight Medicine Blood Pressure [MEDICAL…" at bounding box center [121, 96] width 108 height 142
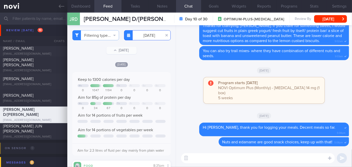
click at [148, 35] on input "[DATE]" at bounding box center [147, 35] width 47 height 10
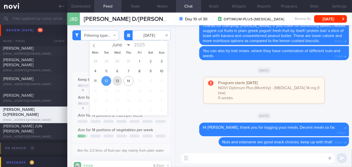
click at [119, 78] on span "13" at bounding box center [117, 81] width 10 height 10
type input "[DATE]"
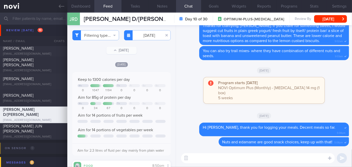
click at [224, 160] on textarea at bounding box center [258, 158] width 154 height 10
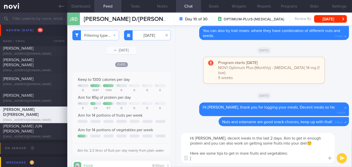
paste textarea "How to Eat More Fruit and Vegetables"
click at [271, 160] on textarea "Hi [PERSON_NAME], decent meals in the last 2 days. Aim to get in enough protein…" at bounding box center [258, 148] width 154 height 30
paste textarea "[URL][DOMAIN_NAME]"
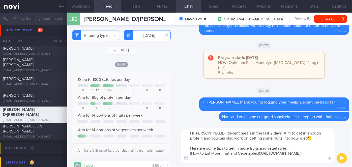
type textarea "Hi [PERSON_NAME], decent meals in the last 2 days. Aim to get in enough protein…"
click at [142, 34] on input "[DATE]" at bounding box center [147, 35] width 47 height 10
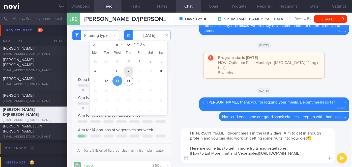
click at [129, 72] on span "7" at bounding box center [129, 71] width 10 height 10
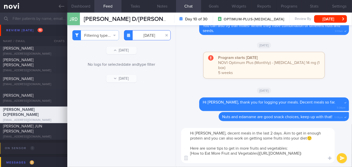
click at [148, 38] on input "[DATE]" at bounding box center [147, 35] width 47 height 10
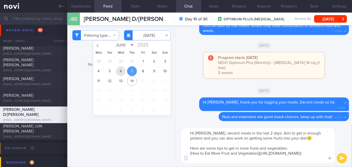
click at [118, 73] on span "6" at bounding box center [121, 71] width 10 height 10
type input "[DATE]"
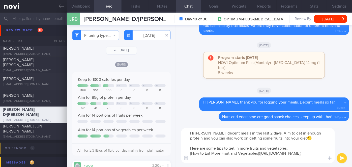
click at [317, 133] on textarea "Hi [PERSON_NAME], decent meals in the last 2 days. Aim to get in enough protein…" at bounding box center [258, 145] width 154 height 35
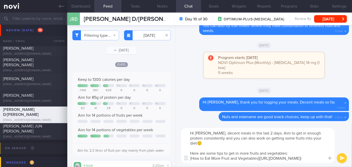
click at [315, 159] on textarea "Hi [PERSON_NAME], decent meals in the last 2 days. Aim to get in enough protein…" at bounding box center [258, 145] width 154 height 35
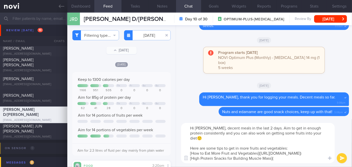
paste textarea "[URL][DOMAIN_NAME]"
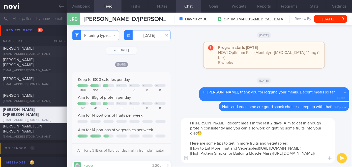
click at [293, 139] on textarea "Hi [PERSON_NAME], decent meals in the last 2 days. Aim to get in enough protein…" at bounding box center [258, 140] width 154 height 45
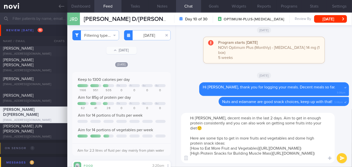
click at [299, 133] on textarea "Hi [PERSON_NAME], decent meals in the last 2 days. Aim to get in enough protein…" at bounding box center [258, 138] width 154 height 50
type textarea "Hi [PERSON_NAME], decent meals in the last 2 days. Aim to get in enough protein…"
click at [343, 161] on button "submit" at bounding box center [342, 158] width 10 height 10
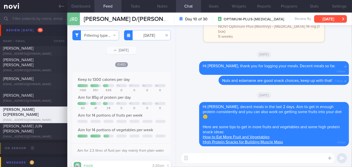
click at [317, 20] on button "[DATE]" at bounding box center [330, 19] width 33 height 8
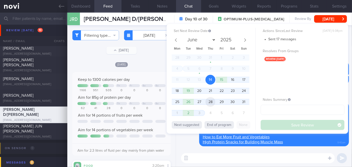
click at [215, 101] on span "28" at bounding box center [211, 102] width 10 height 10
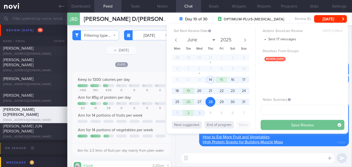
click at [276, 127] on button "Save Review" at bounding box center [303, 125] width 84 height 10
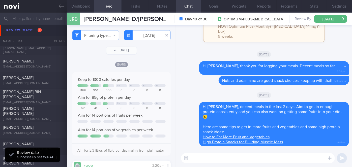
scroll to position [1353, 0]
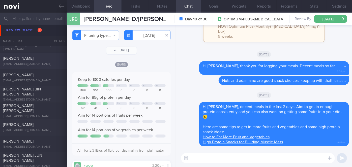
click at [47, 61] on div "[PERSON_NAME] [EMAIL_ADDRESS][DOMAIN_NAME]" at bounding box center [33, 61] width 67 height 10
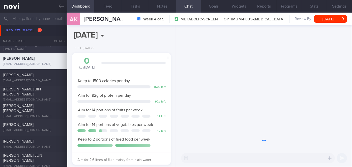
scroll to position [50, 86]
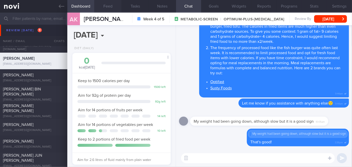
click at [114, 10] on button "Feed" at bounding box center [107, 6] width 27 height 13
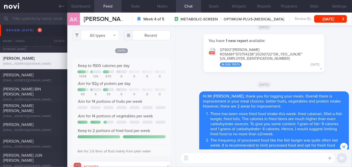
scroll to position [-1, 0]
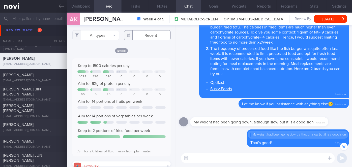
click at [146, 38] on input "text" at bounding box center [147, 35] width 47 height 10
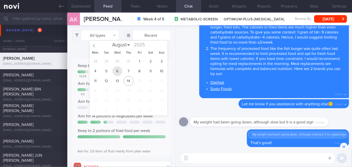
click at [116, 71] on span "6" at bounding box center [117, 71] width 10 height 10
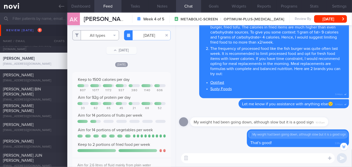
click at [101, 37] on button "All types" at bounding box center [95, 35] width 47 height 10
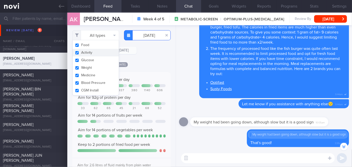
click at [149, 38] on input "[DATE]" at bounding box center [147, 35] width 47 height 10
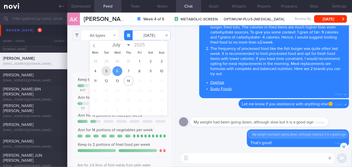
click at [104, 74] on span "5" at bounding box center [106, 71] width 10 height 10
type input "[DATE]"
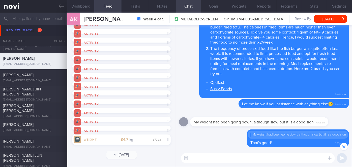
click at [101, 39] on div "Activity Share" at bounding box center [121, 40] width 98 height 5
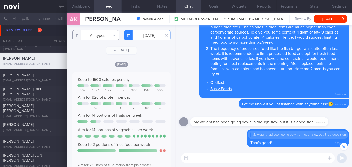
click at [92, 39] on button "All types" at bounding box center [95, 35] width 47 height 10
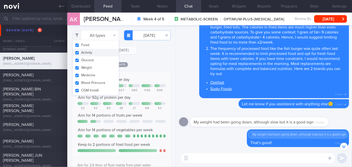
click at [87, 53] on button "Activity" at bounding box center [96, 53] width 46 height 8
checkbox input "false"
click at [152, 64] on div "[DATE]" at bounding box center [121, 64] width 98 height 5
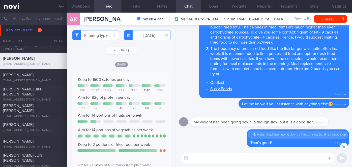
scroll to position [137, 0]
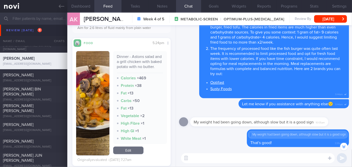
click at [100, 112] on button "button" at bounding box center [92, 103] width 33 height 104
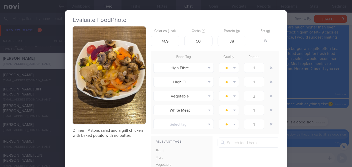
click at [294, 110] on div "Evaluate Food Photo Dinner - Astons salad and a grill chicken with baked potato…" at bounding box center [176, 83] width 352 height 167
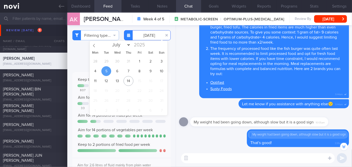
click at [145, 34] on input "[DATE]" at bounding box center [147, 35] width 47 height 10
click at [116, 71] on span "6" at bounding box center [117, 71] width 10 height 10
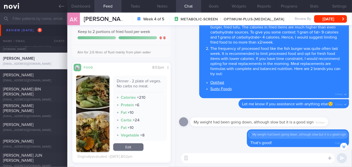
scroll to position [137, 0]
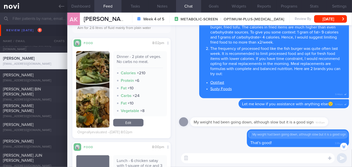
click at [95, 109] on button "button" at bounding box center [92, 89] width 33 height 77
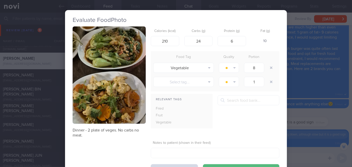
click at [290, 116] on div "Evaluate Food Photo Dinner - 2 plate of veges. No carbs no meat. Calories (kcal…" at bounding box center [176, 83] width 352 height 167
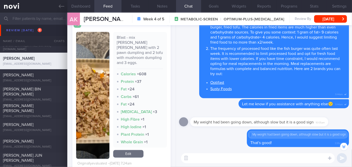
scroll to position [413, 0]
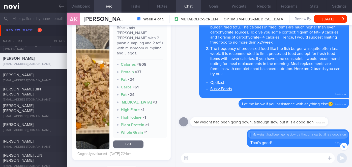
click at [96, 95] on button "button" at bounding box center [92, 85] width 33 height 127
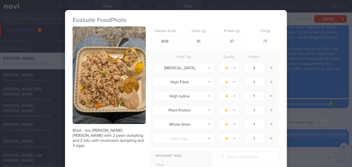
click at [303, 112] on div "Evaluate Food Photo Bfast - mix [PERSON_NAME] [PERSON_NAME] with 2 pawn dumplin…" at bounding box center [176, 83] width 352 height 167
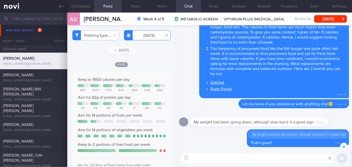
click at [146, 35] on input "[DATE]" at bounding box center [147, 35] width 47 height 10
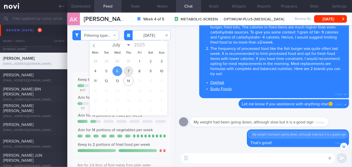
click at [130, 72] on span "7" at bounding box center [129, 71] width 10 height 10
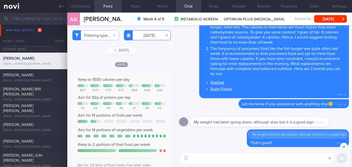
click at [140, 39] on input "[DATE]" at bounding box center [147, 35] width 47 height 10
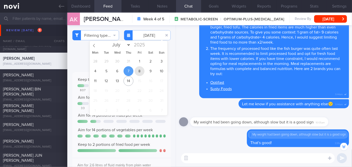
click at [137, 72] on span "8" at bounding box center [140, 71] width 10 height 10
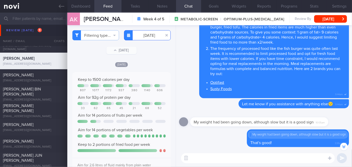
scroll to position [137, 0]
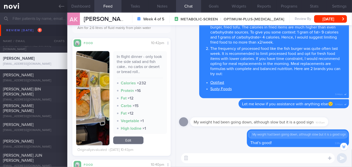
click at [95, 107] on button "button" at bounding box center [92, 98] width 33 height 94
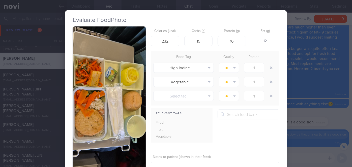
scroll to position [53, 0]
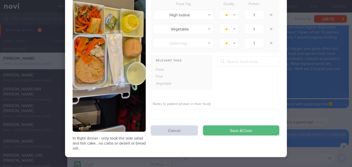
click at [294, 99] on div "Evaluate Food Photo In flight dinner - only took the side salad and fish cake..…" at bounding box center [176, 83] width 352 height 167
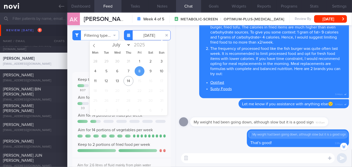
click at [155, 34] on input "[DATE]" at bounding box center [147, 35] width 47 height 10
click at [148, 71] on span "9" at bounding box center [151, 71] width 10 height 10
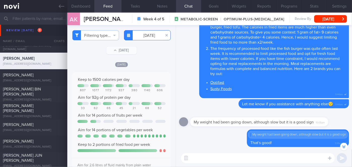
click at [140, 34] on input "[DATE]" at bounding box center [147, 35] width 47 height 10
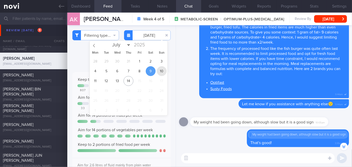
click at [159, 74] on span "10" at bounding box center [162, 71] width 10 height 10
type input "[DATE]"
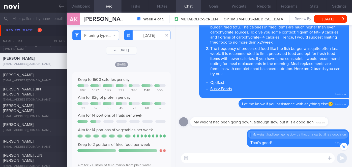
click at [224, 156] on textarea at bounding box center [258, 158] width 154 height 10
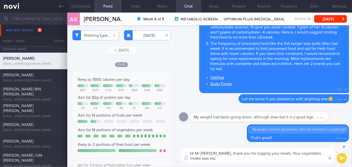
scroll to position [-6, 0]
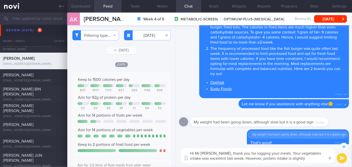
click at [80, 9] on button "Dashboard" at bounding box center [80, 6] width 27 height 13
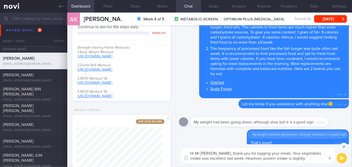
scroll to position [197, 0]
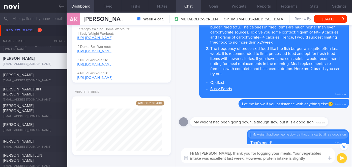
click at [311, 160] on textarea "Hi Mr [PERSON_NAME], thank you for logging your meals. Your vegetables intake w…" at bounding box center [258, 155] width 154 height 15
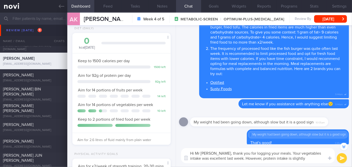
scroll to position [0, 0]
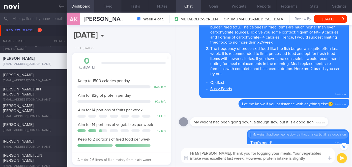
click at [103, 11] on button "Feed" at bounding box center [107, 6] width 27 height 13
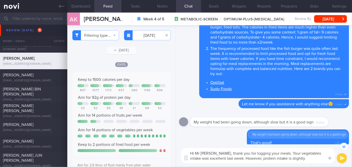
click at [313, 156] on textarea "Hi Mr [PERSON_NAME], thank you for logging your meals. Your vegetables intake w…" at bounding box center [258, 155] width 154 height 15
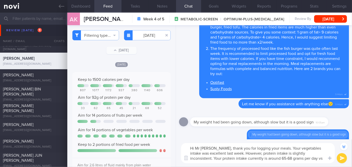
scroll to position [-16, 0]
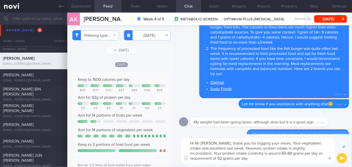
click at [226, 148] on textarea "Hi Mr [PERSON_NAME], thank you for logging your meals. Your vegetables intake w…" at bounding box center [258, 150] width 154 height 25
click at [265, 157] on textarea "Hi Mr [PERSON_NAME], thank you for logging your meals. Your vegetables intake w…" at bounding box center [258, 150] width 154 height 25
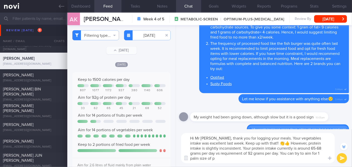
scroll to position [-21, 0]
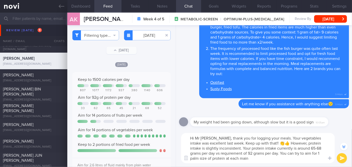
click at [302, 153] on textarea "Hi Mr [PERSON_NAME], thank you for logging your meals. Your vegetables intake w…" at bounding box center [258, 148] width 154 height 30
click at [325, 153] on textarea "Hi Mr [PERSON_NAME], thank you for logging your meals. Your vegetables intake w…" at bounding box center [258, 148] width 154 height 30
click at [253, 161] on textarea "Hi Mr [PERSON_NAME], thank you for logging your meals. Your vegetables intake w…" at bounding box center [258, 148] width 154 height 30
click at [306, 158] on textarea "Hi Mr [PERSON_NAME], thank you for logging your meals. Your vegetables intake w…" at bounding box center [258, 148] width 154 height 30
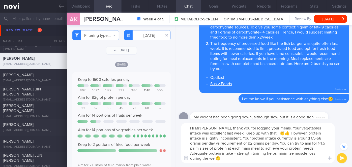
scroll to position [-31, 0]
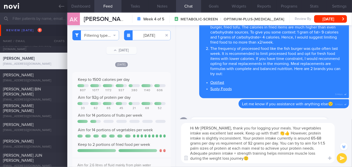
type textarea "Hi Mr [PERSON_NAME], thank you for logging your meals. Your vegetables intake w…"
click at [342, 158] on button "submit" at bounding box center [342, 158] width 10 height 10
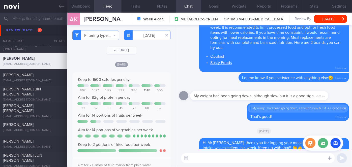
scroll to position [0, 0]
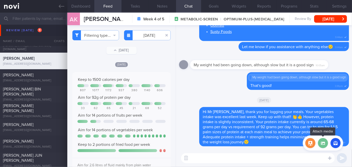
click at [321, 143] on label at bounding box center [323, 143] width 10 height 10
click at [0, 0] on input "file" at bounding box center [0, 0] width 0 height 0
click at [325, 146] on label at bounding box center [323, 143] width 10 height 10
click at [0, 0] on input "file" at bounding box center [0, 0] width 0 height 0
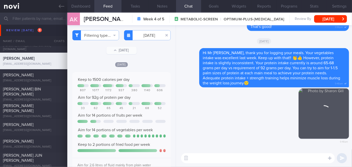
click at [244, 159] on textarea at bounding box center [258, 158] width 154 height 10
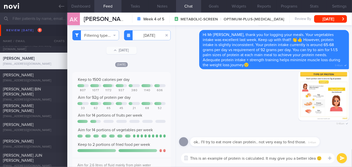
type textarea "This is an example of protein is calculated. It may give you a better idea 🙂"
click at [341, 158] on button "submit" at bounding box center [342, 158] width 10 height 10
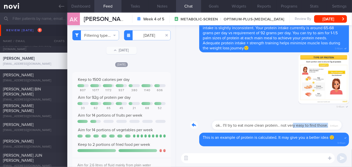
drag, startPoint x: 270, startPoint y: 129, endPoint x: 320, endPoint y: 131, distance: 49.7
click at [320, 131] on div "ok.. I'll try to eat more clean protein.. not very easy to find those. 9:49am" at bounding box center [264, 124] width 170 height 18
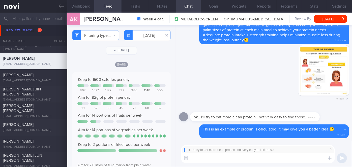
click at [268, 159] on textarea at bounding box center [258, 158] width 154 height 10
type textarea "You can try the 7 Eleven Betagro Chicken and Hanjuku Eggs"
click at [342, 161] on button "submit" at bounding box center [342, 158] width 10 height 10
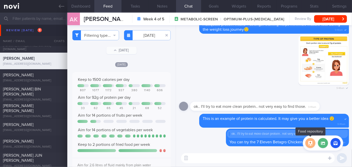
click at [311, 140] on button "button" at bounding box center [310, 143] width 10 height 10
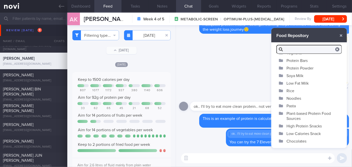
scroll to position [42, 0]
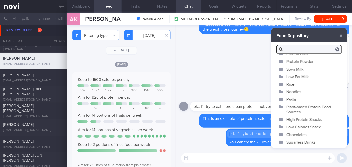
click at [298, 119] on button "High Protein Snacks" at bounding box center [309, 120] width 76 height 8
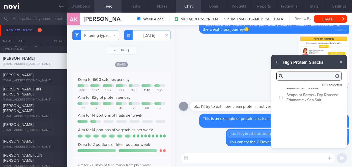
scroll to position [0, 0]
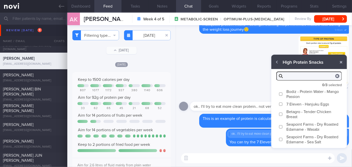
click at [280, 104] on input "7 Eleven - Hanjuku Eggs" at bounding box center [281, 104] width 4 height 3
checkbox input "true"
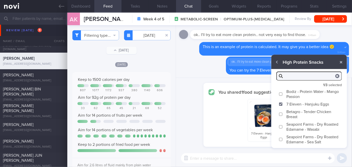
click at [280, 115] on input "Betagro - Tender Chicken Breast" at bounding box center [281, 114] width 4 height 3
checkbox input "true"
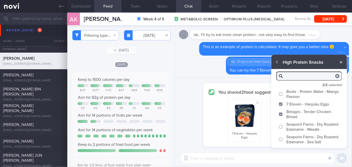
click at [252, 159] on textarea at bounding box center [258, 158] width 154 height 10
type textarea "These are the examples"
checkbox input "false"
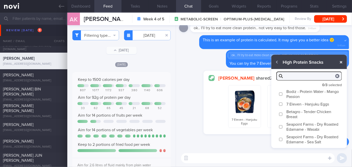
click at [340, 62] on button "button" at bounding box center [341, 62] width 9 height 9
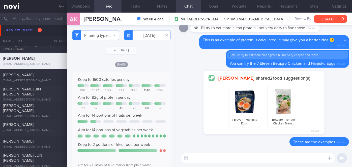
click at [322, 17] on button "[DATE]" at bounding box center [330, 19] width 33 height 8
click at [202, 143] on div "Delete These are the examples 9:50am" at bounding box center [264, 143] width 170 height 12
click at [337, 17] on button "[DATE]" at bounding box center [330, 19] width 33 height 8
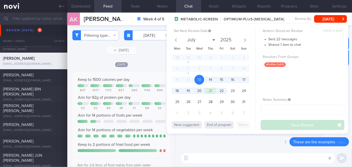
click at [192, 140] on div "Delete These are the examples 9:50am" at bounding box center [264, 143] width 170 height 12
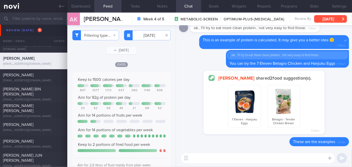
click at [332, 17] on button "[DATE]" at bounding box center [330, 19] width 33 height 8
click at [216, 145] on div "Delete These are the examples 9:50am" at bounding box center [264, 143] width 170 height 12
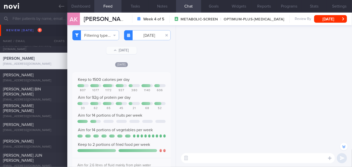
scroll to position [-45, 0]
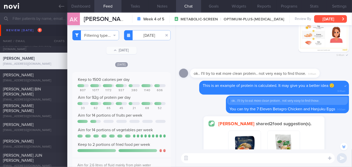
click at [336, 19] on button "[DATE]" at bounding box center [330, 19] width 33 height 8
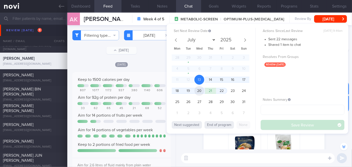
click at [198, 90] on span "20" at bounding box center [199, 91] width 10 height 10
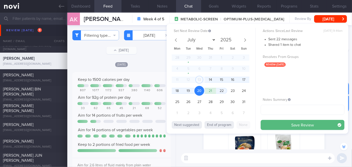
click at [289, 123] on button "Save Review" at bounding box center [303, 125] width 84 height 10
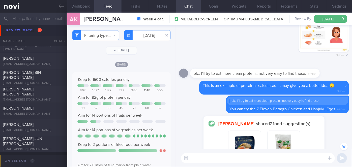
click at [322, 45] on button "button" at bounding box center [324, 27] width 50 height 50
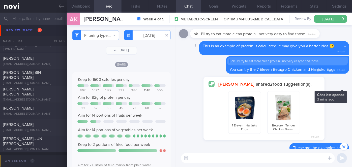
scroll to position [0, 0]
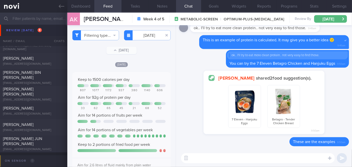
click at [235, 159] on textarea at bounding box center [258, 158] width 154 height 10
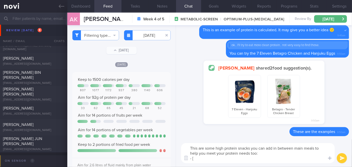
paste textarea "15 High Protein Snacks Great for Building Muscle Mass"
paste textarea "[URL][DOMAIN_NAME]"
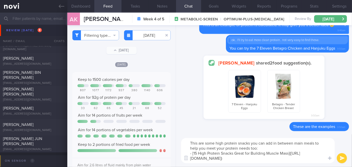
type textarea "This are some high protein snacks you can add in between main meals to help you…"
click at [342, 158] on button "submit" at bounding box center [342, 158] width 10 height 10
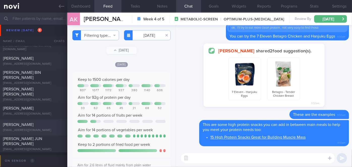
click at [21, 121] on div "[PERSON_NAME] [EMAIL_ADDRESS][DOMAIN_NAME] [DATE] [DATE] OPTIMUM-PLUS-MOUNJARO" at bounding box center [176, 127] width 352 height 17
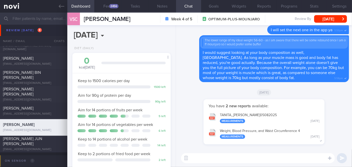
click at [178, 114] on div "You have 2 new reports available: [PERSON_NAME] 05082025 Measurements [DATE] We…" at bounding box center [264, 87] width 176 height 124
